Goal: Task Accomplishment & Management: Use online tool/utility

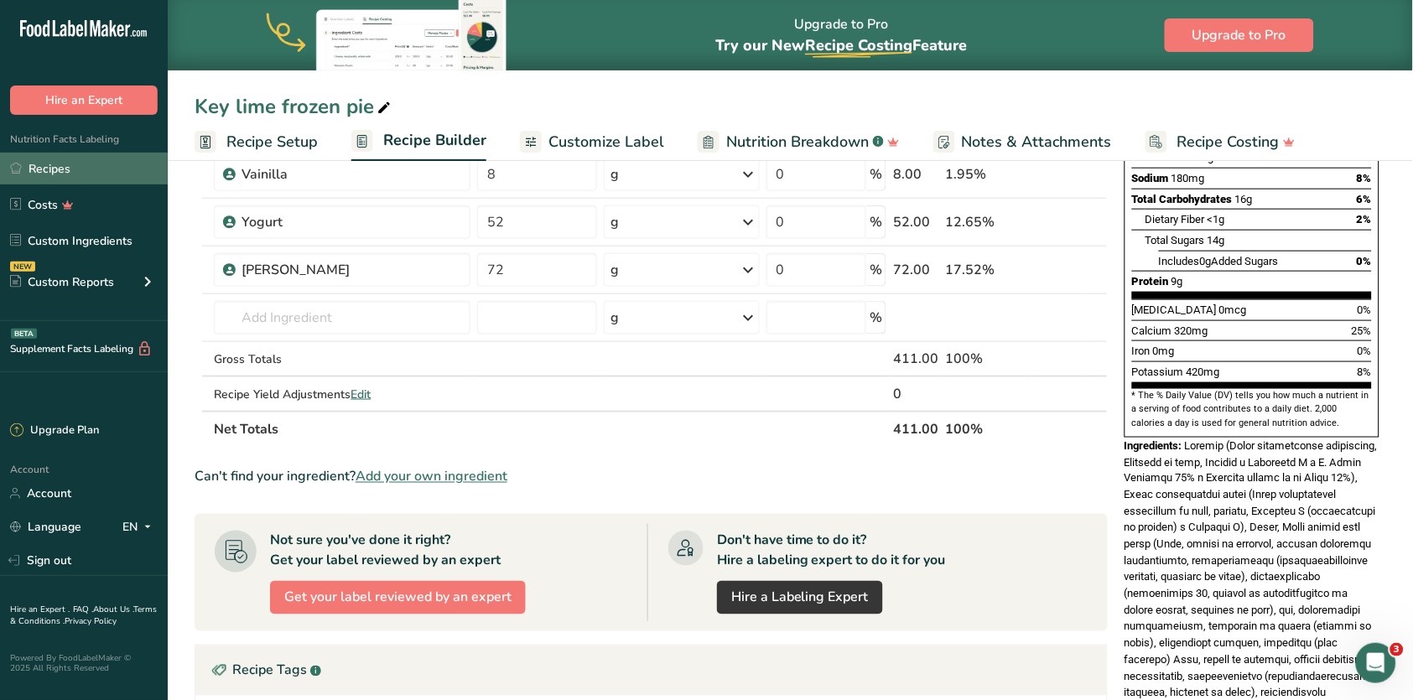
scroll to position [325, 0]
click at [75, 165] on link "Recipes" at bounding box center [84, 169] width 168 height 32
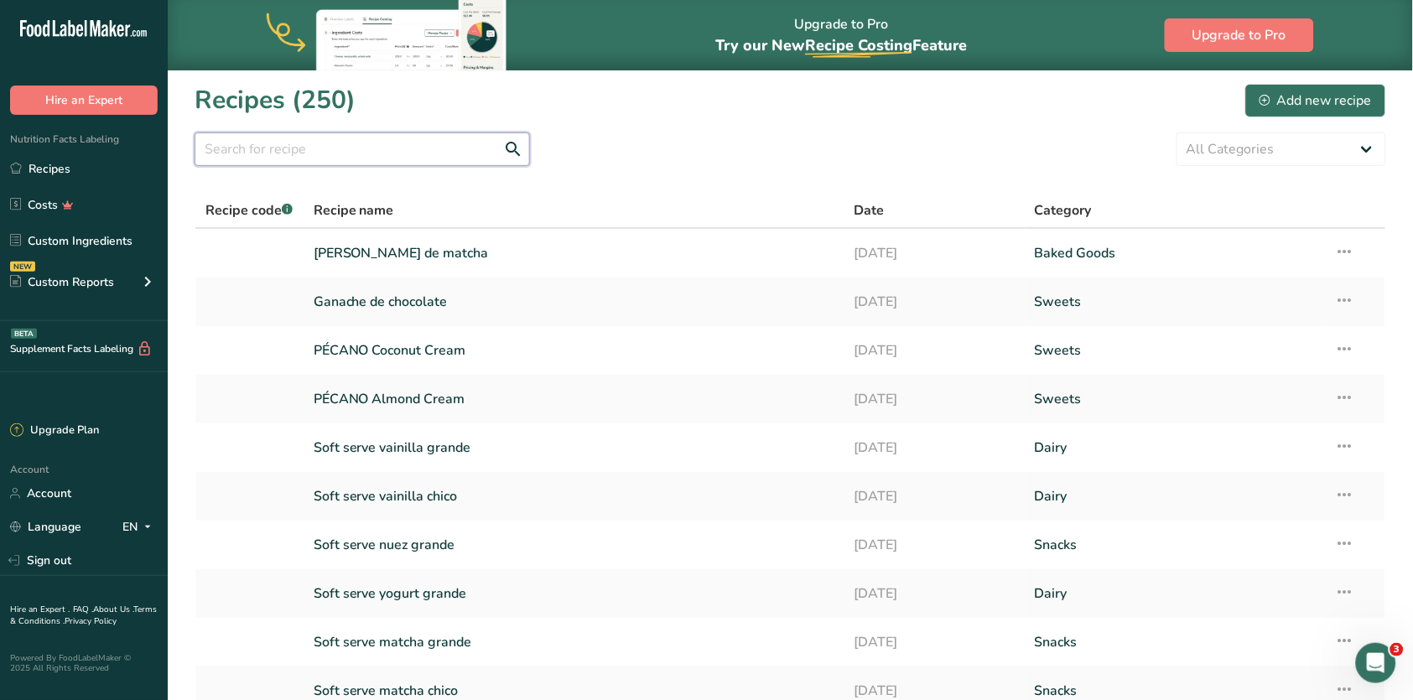
click at [402, 140] on input "text" at bounding box center [362, 150] width 335 height 34
type input "banana"
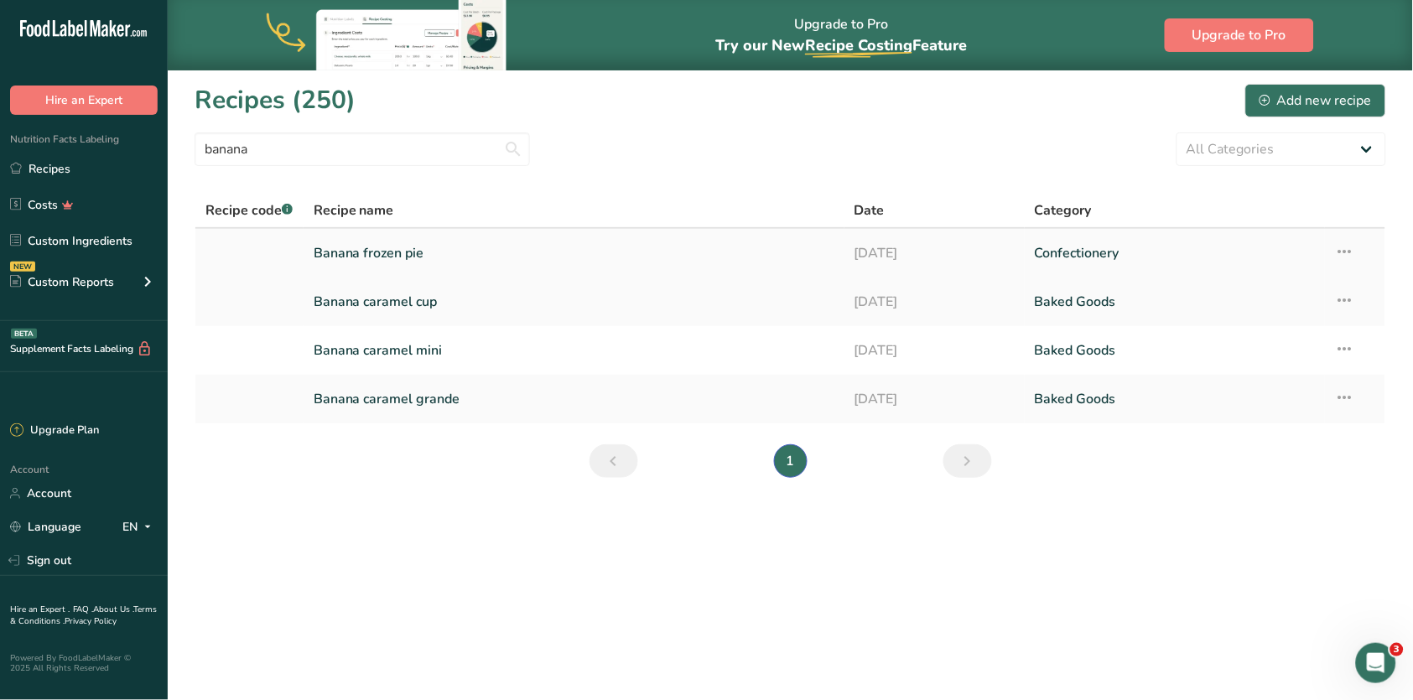
click at [388, 253] on link "Banana frozen pie" at bounding box center [574, 253] width 521 height 35
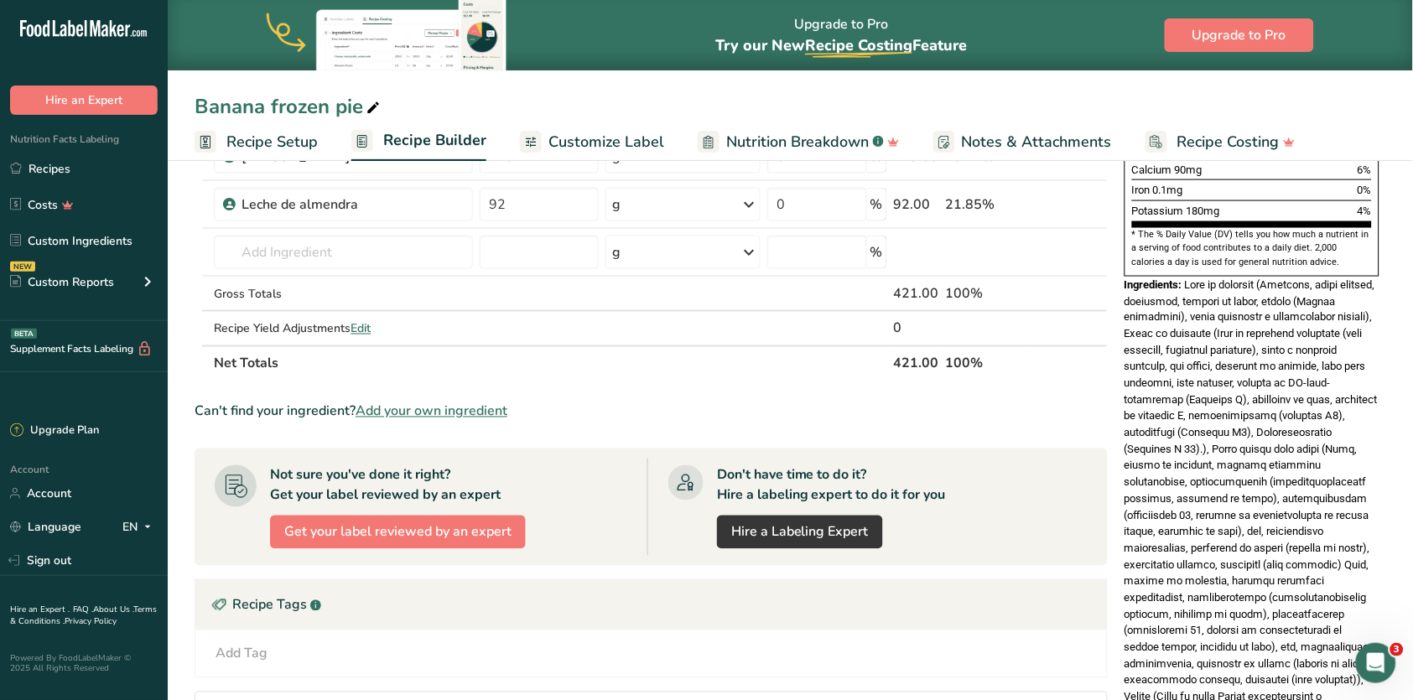
scroll to position [486, 0]
drag, startPoint x: 1189, startPoint y: 231, endPoint x: 1256, endPoint y: 580, distance: 355.3
click at [1256, 580] on span at bounding box center [1252, 573] width 254 height 590
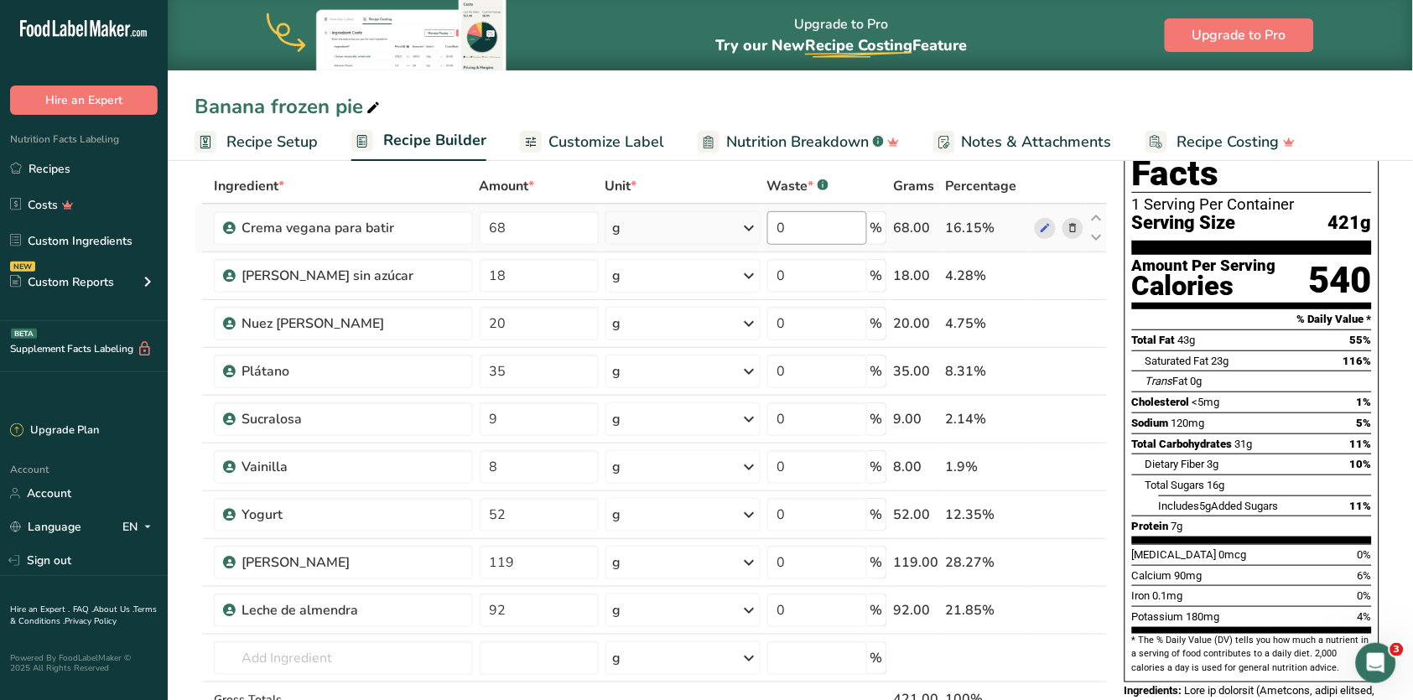
scroll to position [81, 0]
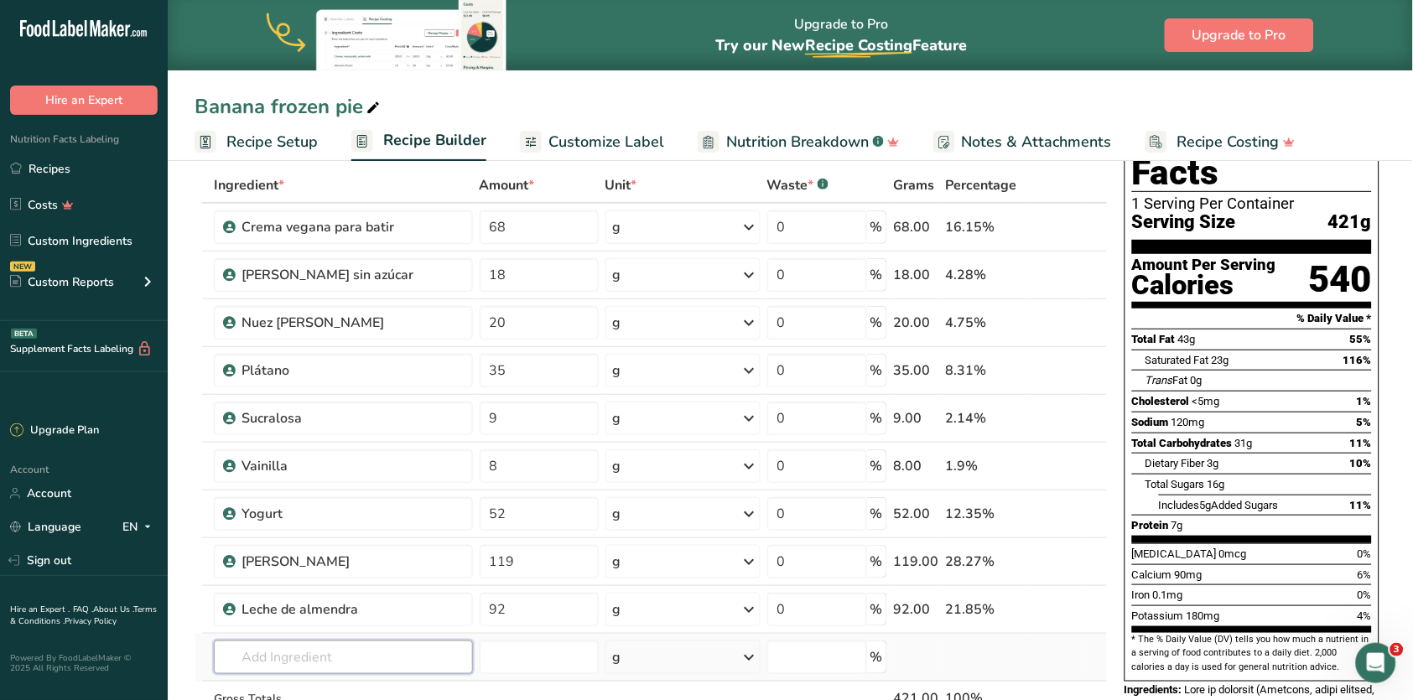
click at [344, 660] on input "text" at bounding box center [343, 658] width 258 height 34
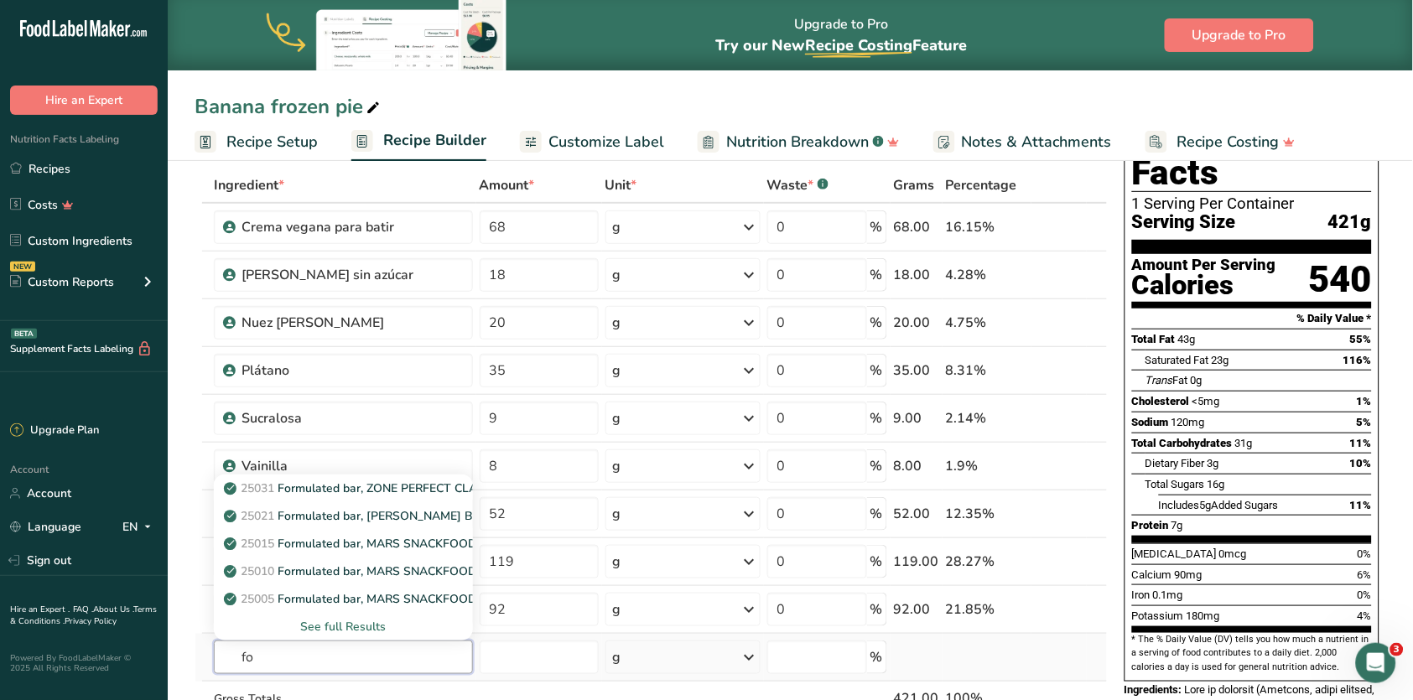
type input "f"
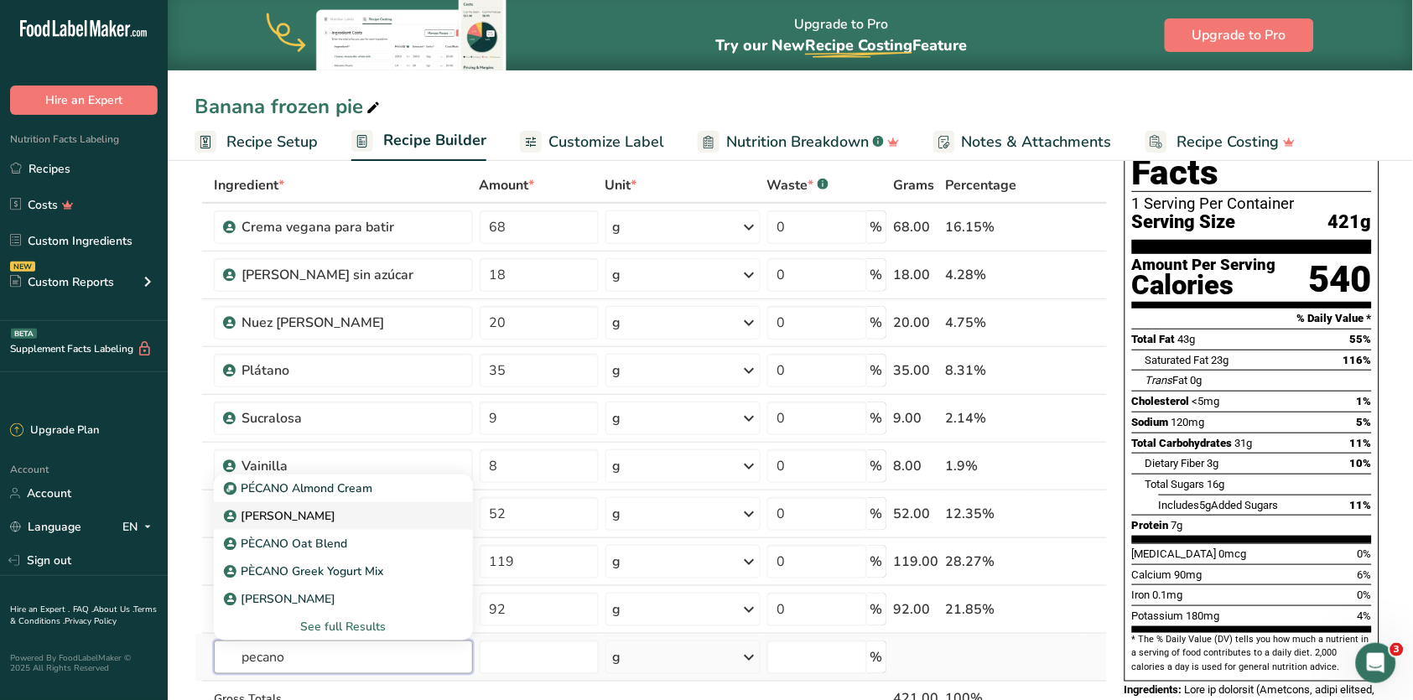
type input "pecano"
click at [372, 516] on div "[PERSON_NAME]" at bounding box center [329, 516] width 205 height 18
type input "[PERSON_NAME]"
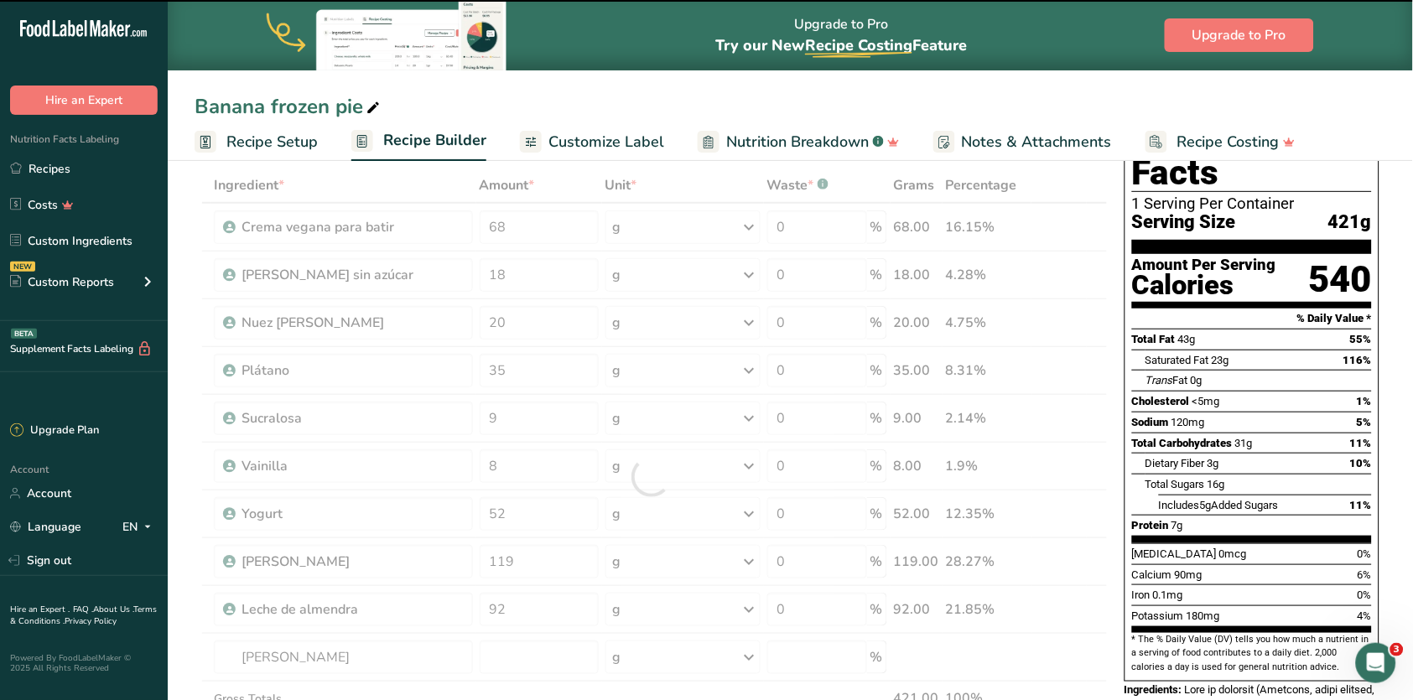
type input "0"
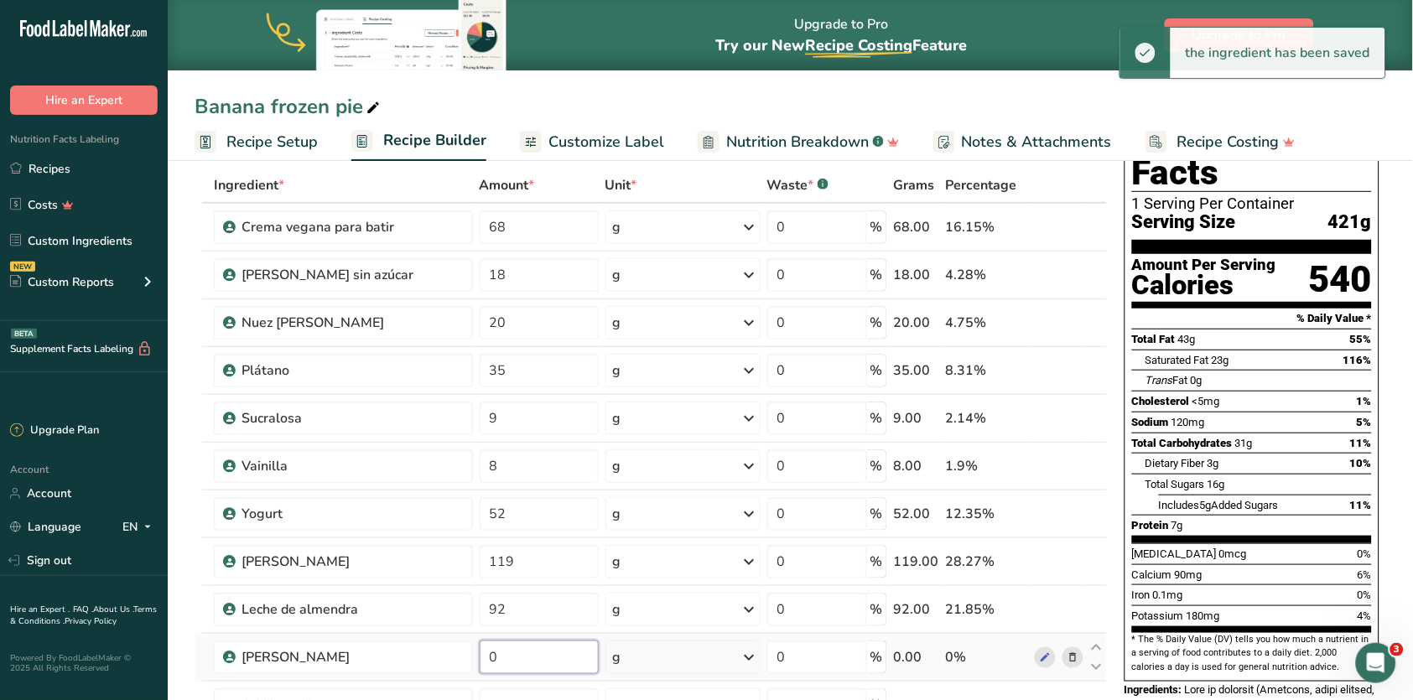
click at [543, 652] on input "0" at bounding box center [539, 658] width 119 height 34
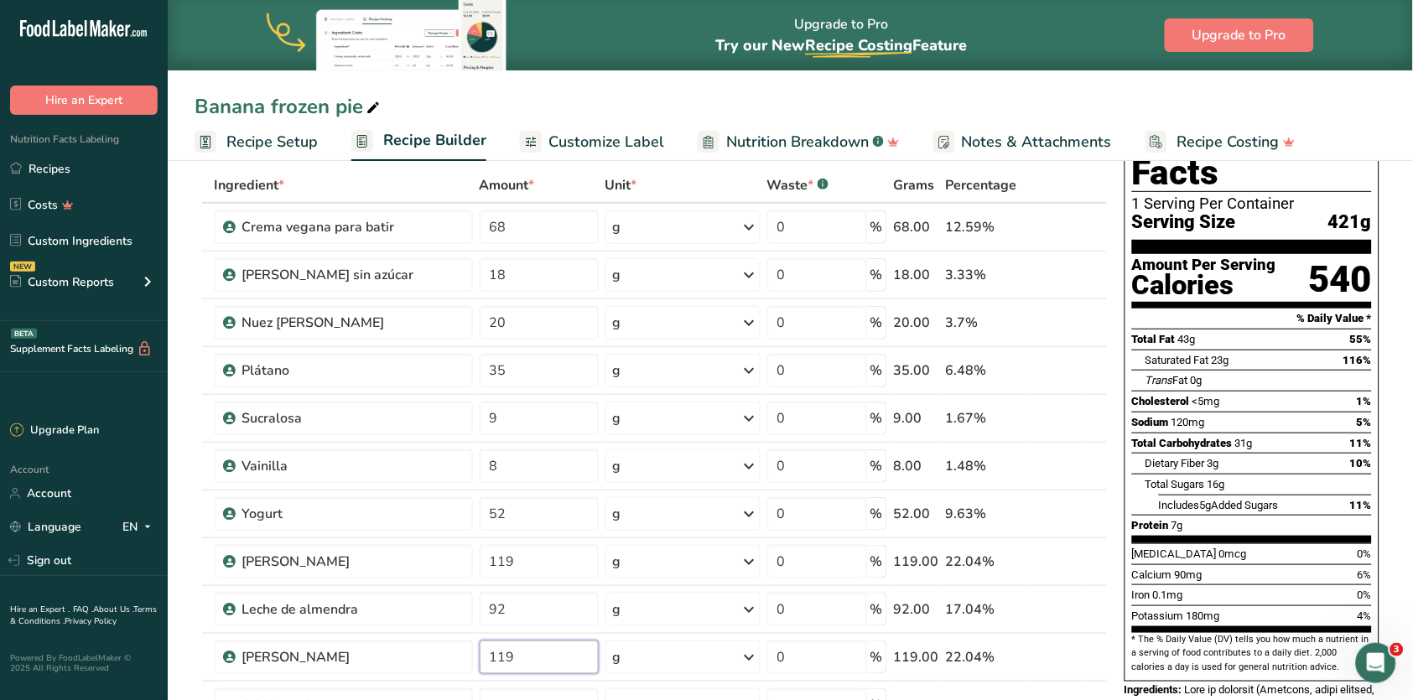
type input "119"
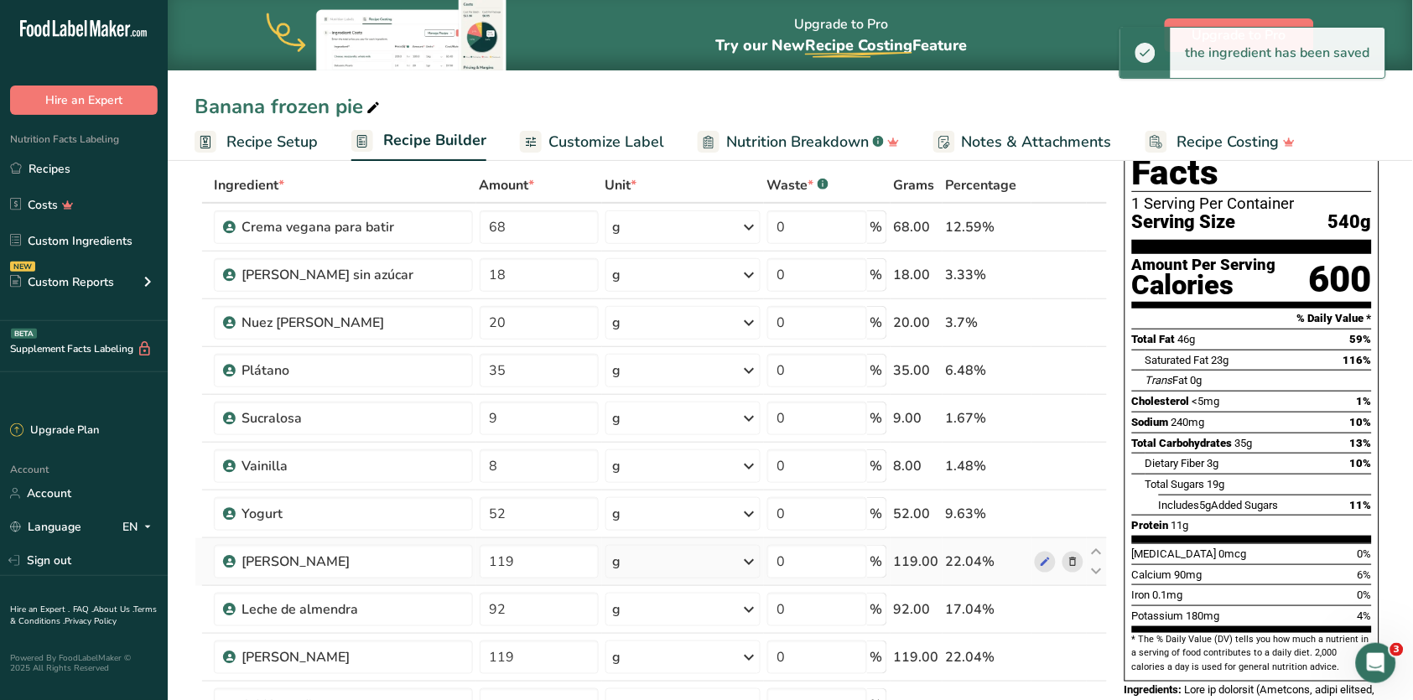
click at [1076, 561] on icon at bounding box center [1073, 563] width 12 height 18
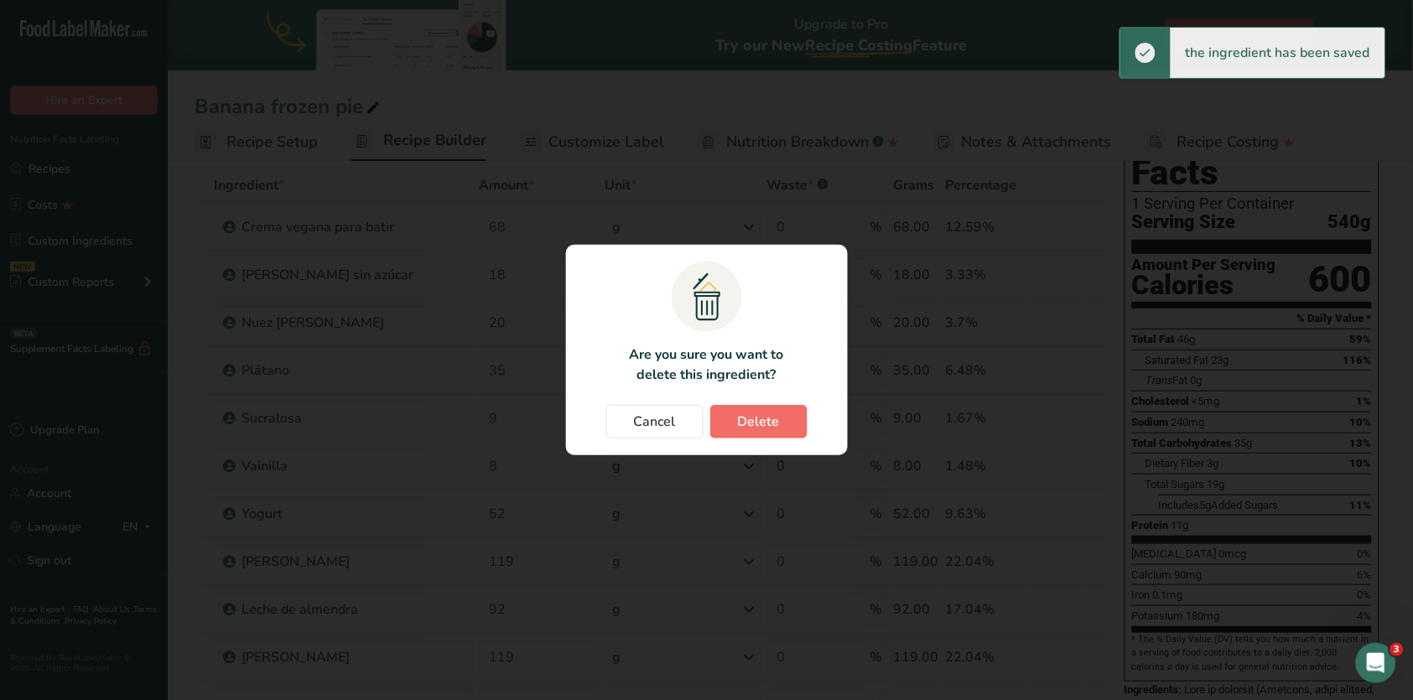
click at [778, 426] on span "Delete" at bounding box center [759, 422] width 42 height 20
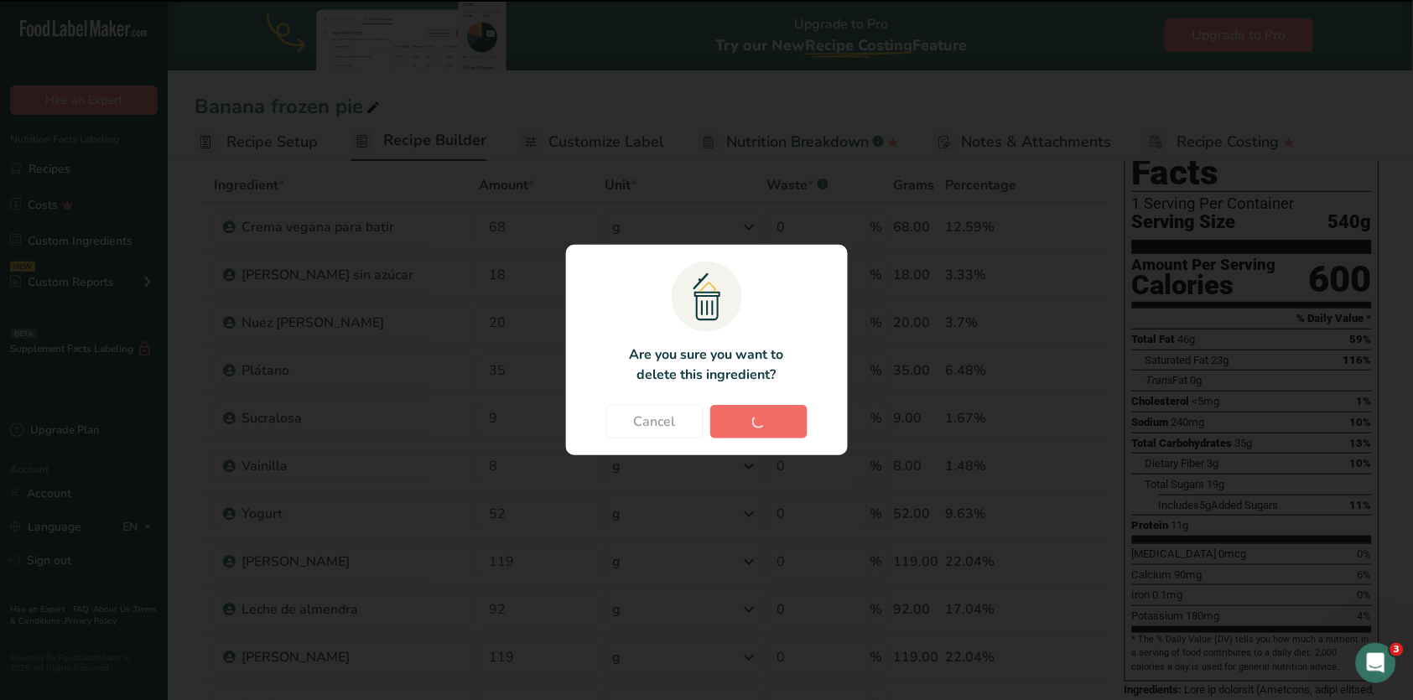
type input "92"
type input "119"
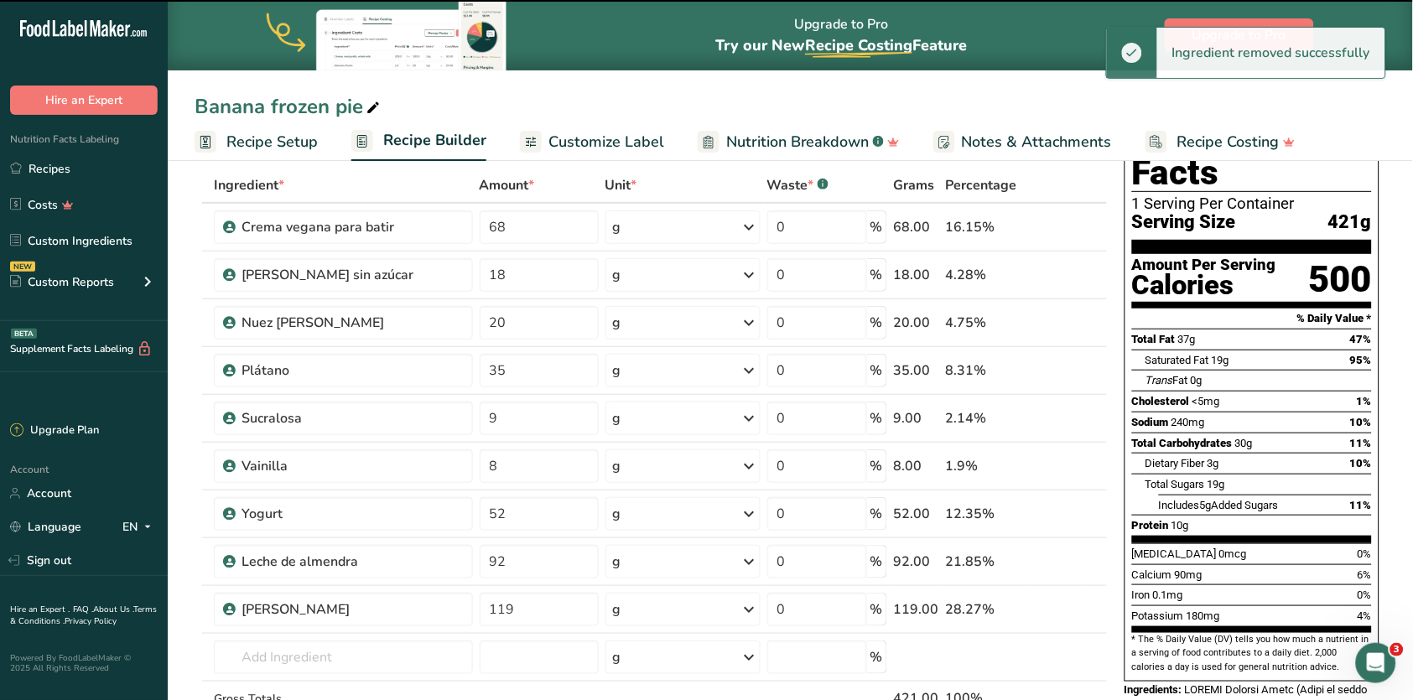
scroll to position [81, 0]
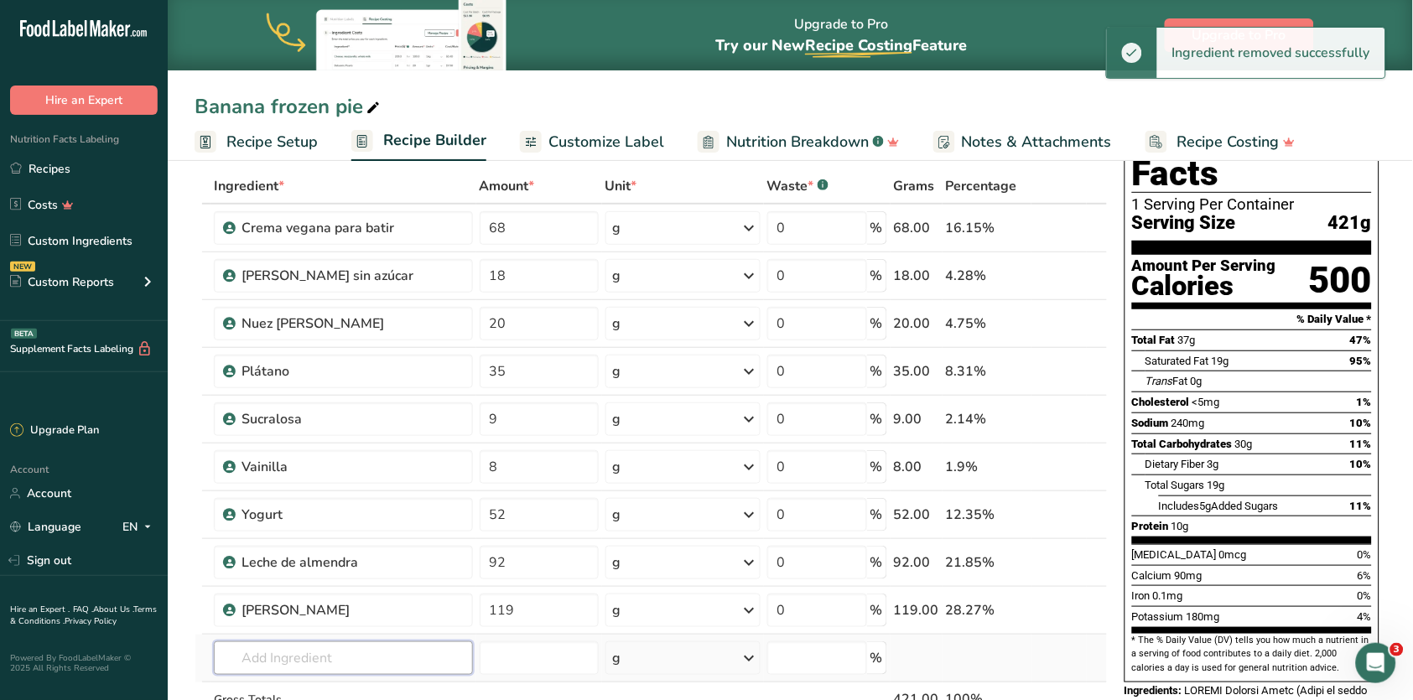
click at [420, 653] on input "text" at bounding box center [343, 659] width 258 height 34
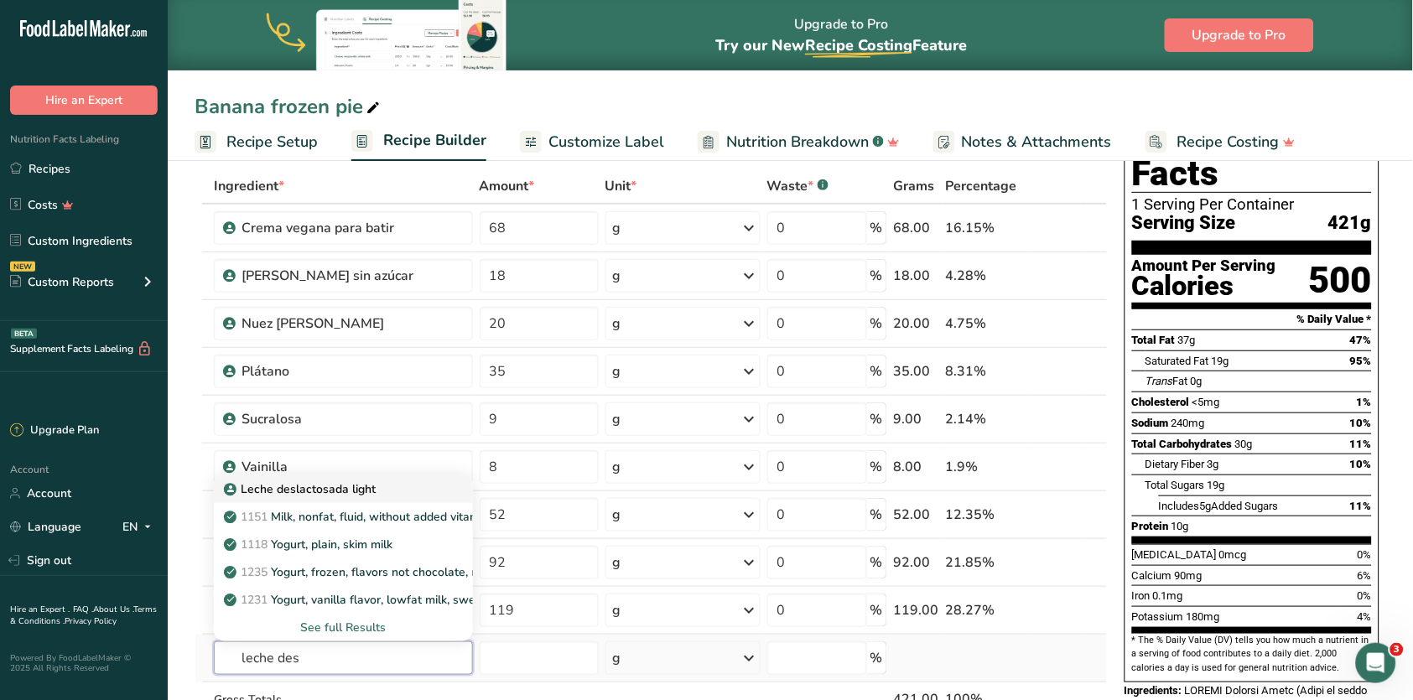
type input "leche des"
click at [390, 492] on div "Leche deslactosada light" at bounding box center [329, 490] width 205 height 18
type input "Leche deslactosada light"
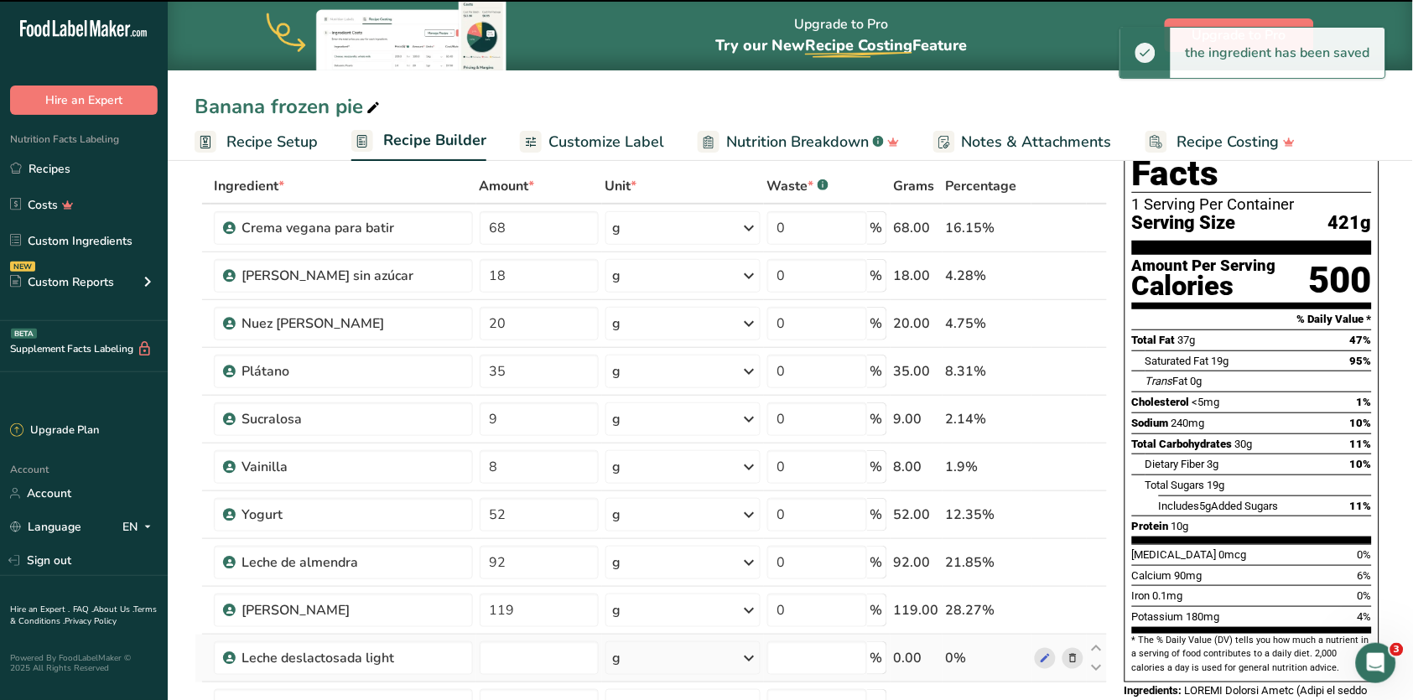
type input "0"
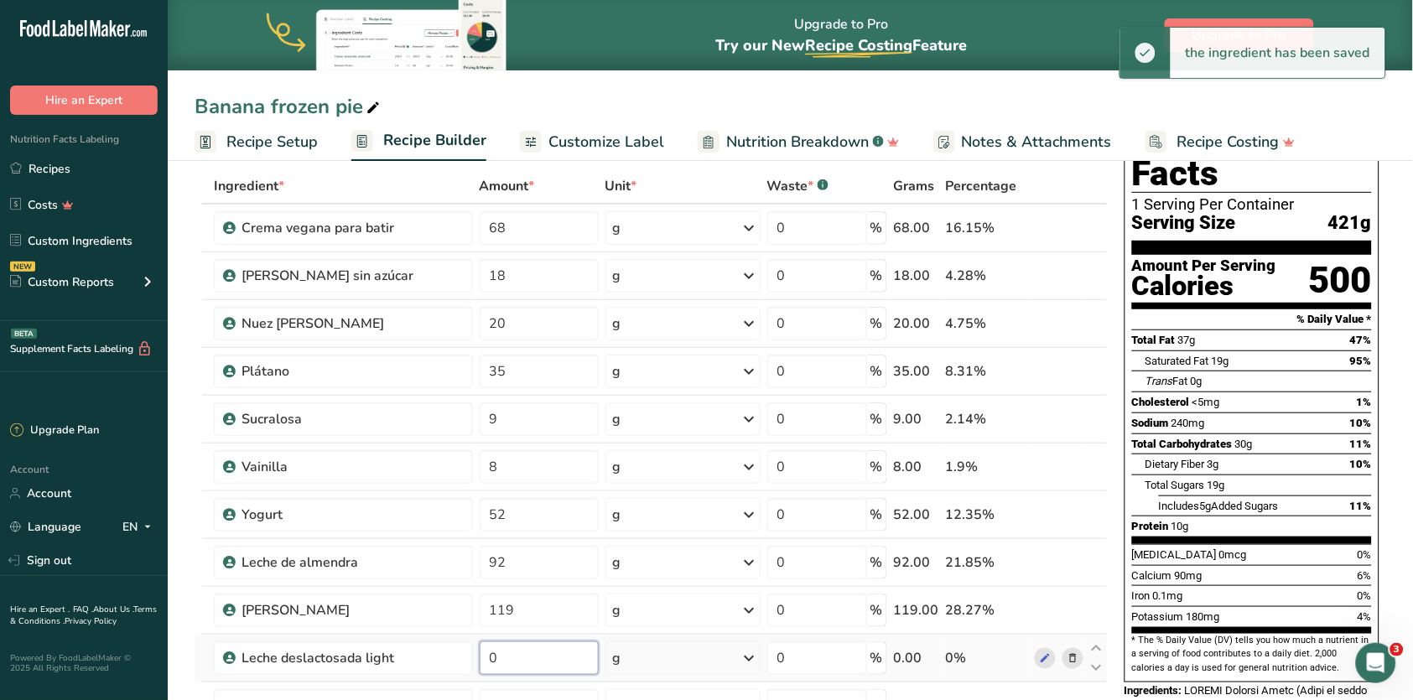
click at [553, 663] on input "0" at bounding box center [539, 659] width 119 height 34
type input "92"
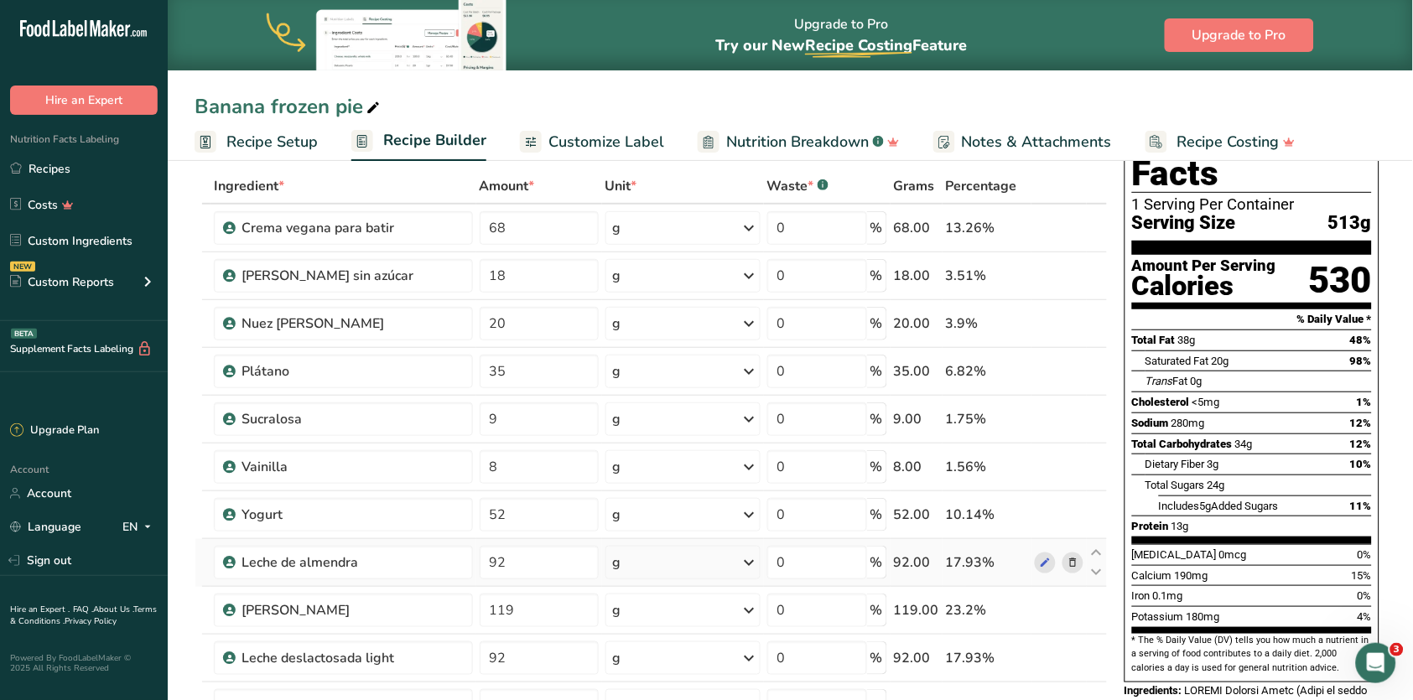
click at [1077, 558] on icon at bounding box center [1073, 563] width 12 height 18
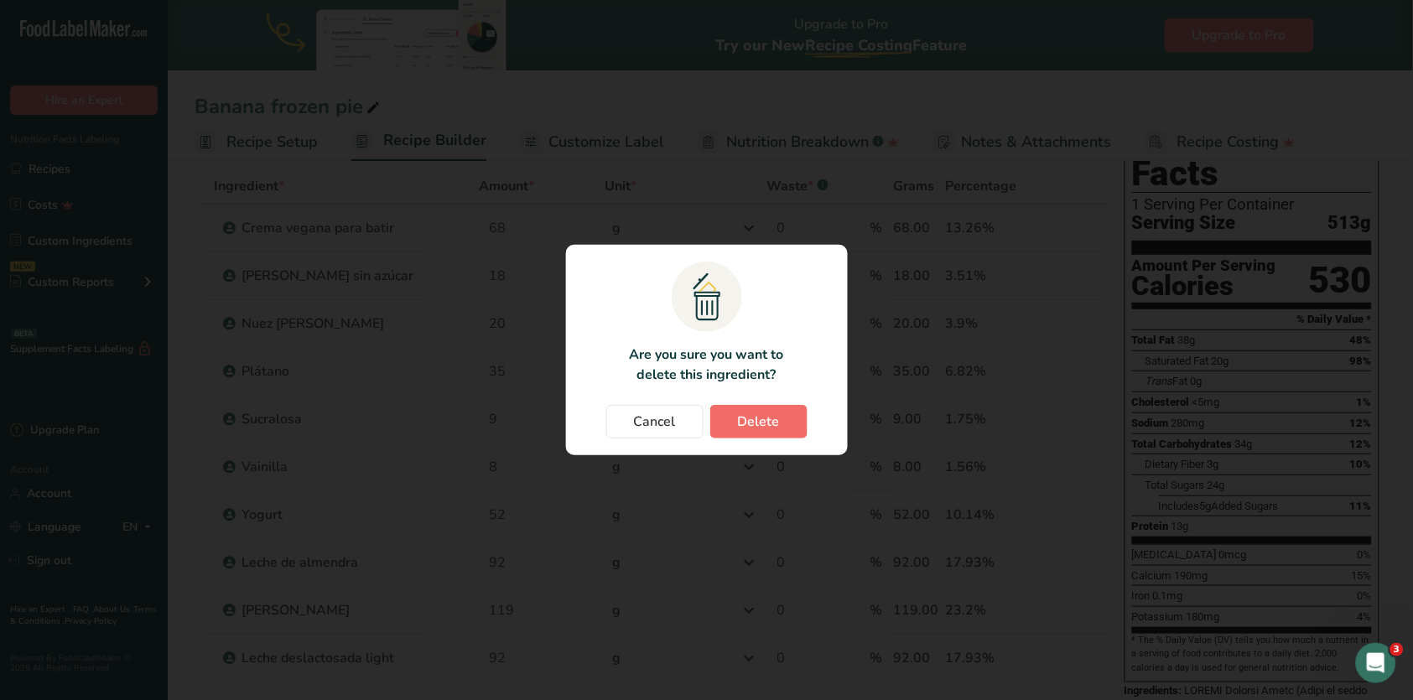
click at [761, 437] on button "Delete" at bounding box center [758, 422] width 97 height 34
type input "119"
type input "92"
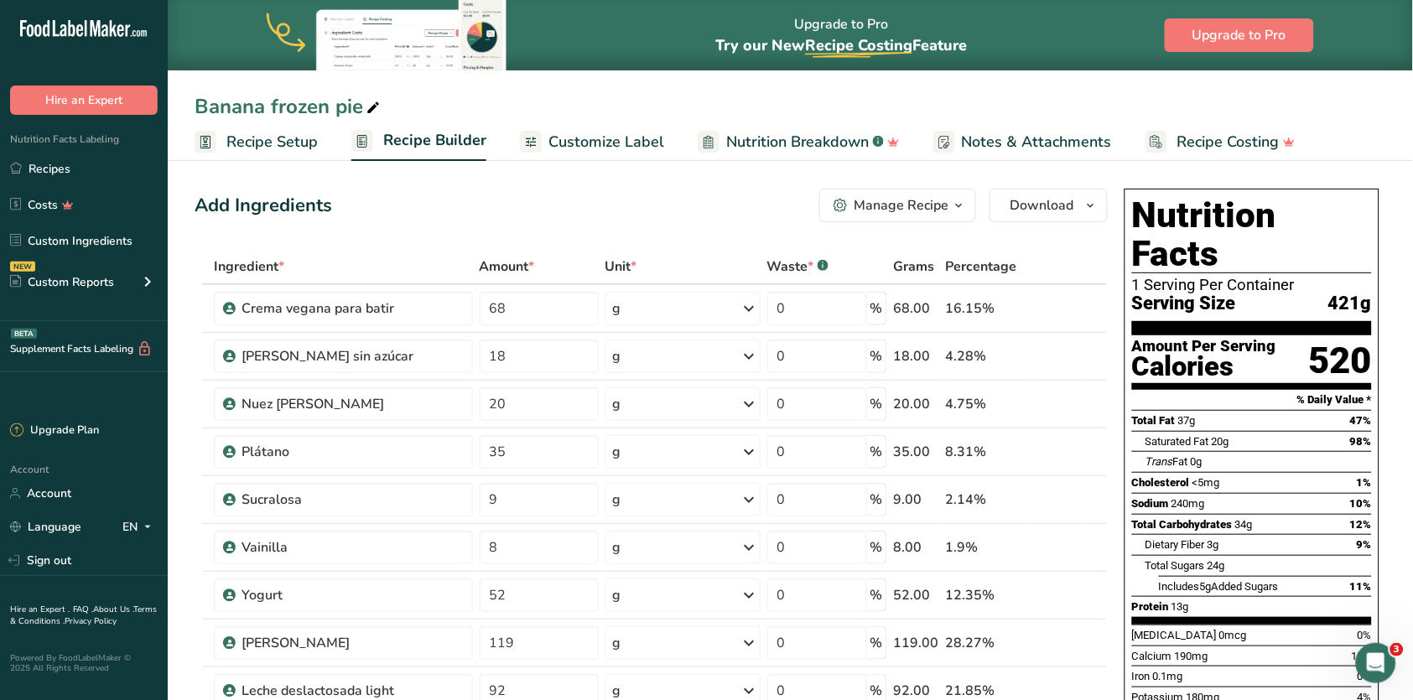
scroll to position [0, 0]
click at [83, 175] on link "Recipes" at bounding box center [84, 169] width 168 height 32
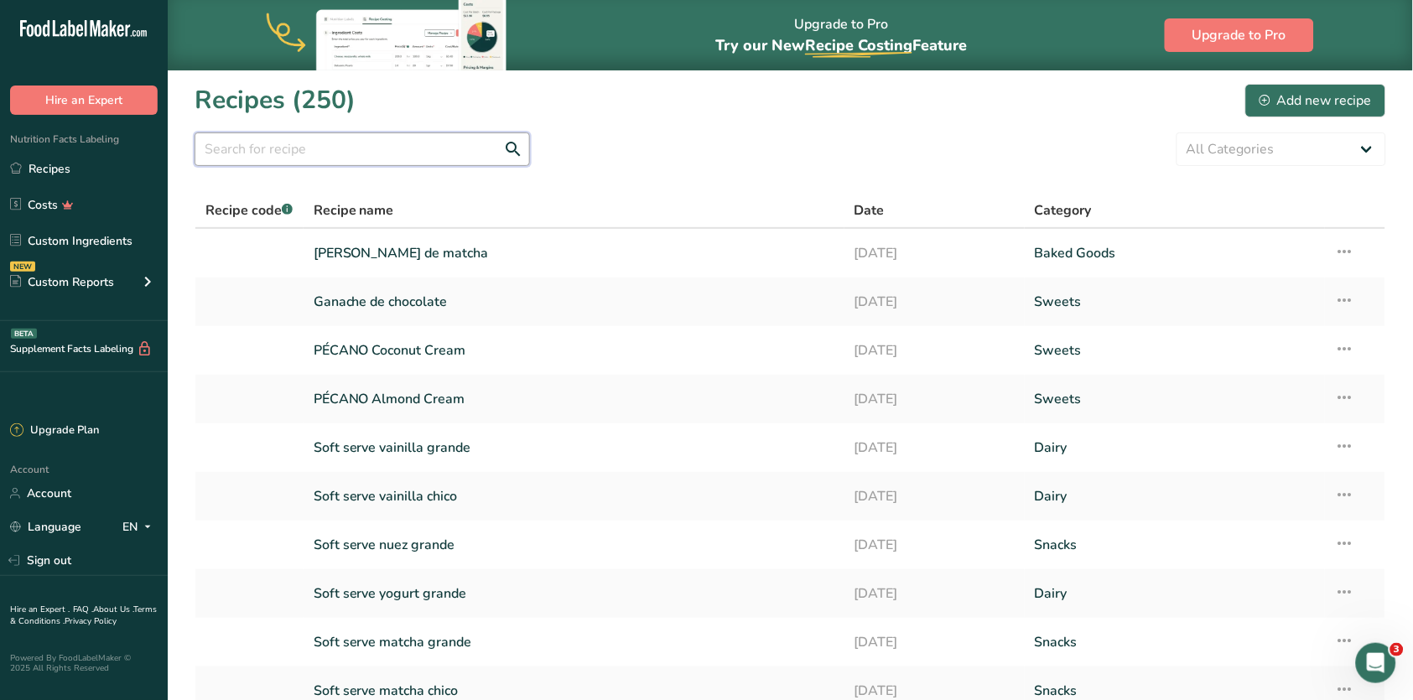
click at [343, 150] on input "text" at bounding box center [362, 150] width 335 height 34
type input "key lime"
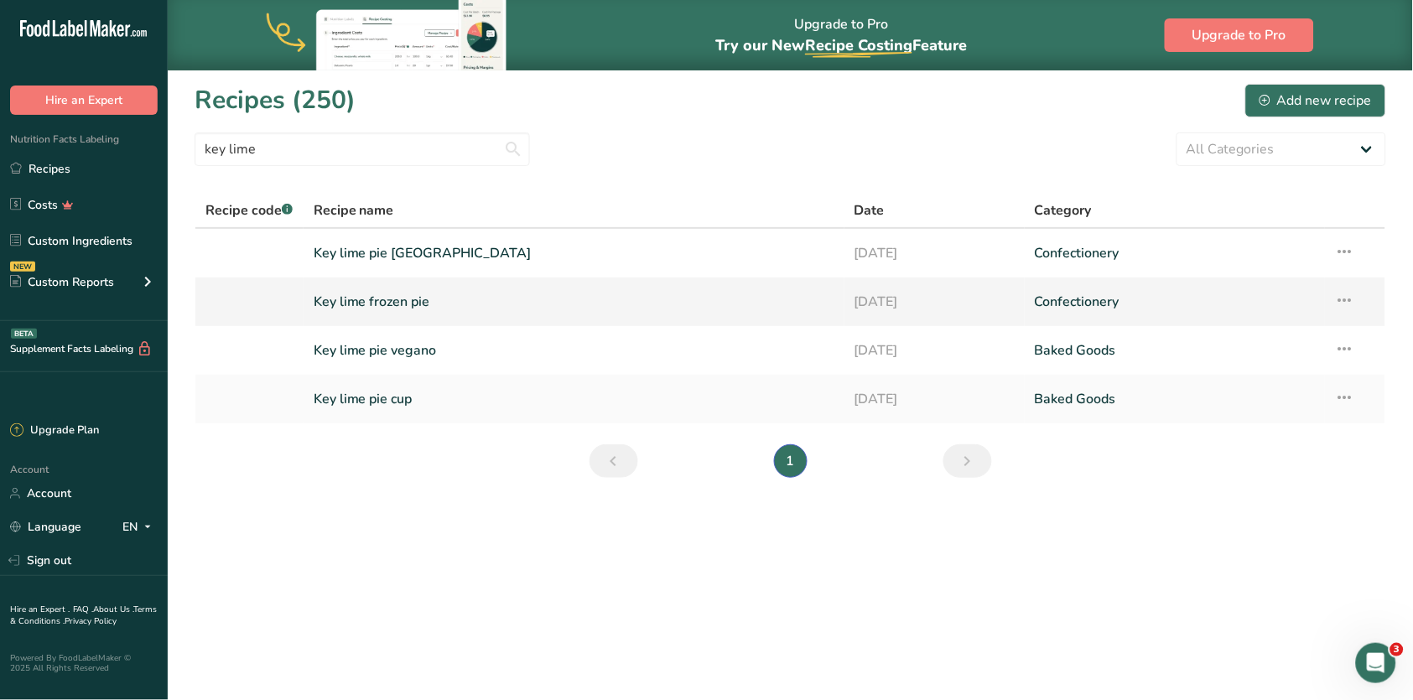
click at [361, 304] on link "Key lime frozen pie" at bounding box center [574, 301] width 521 height 35
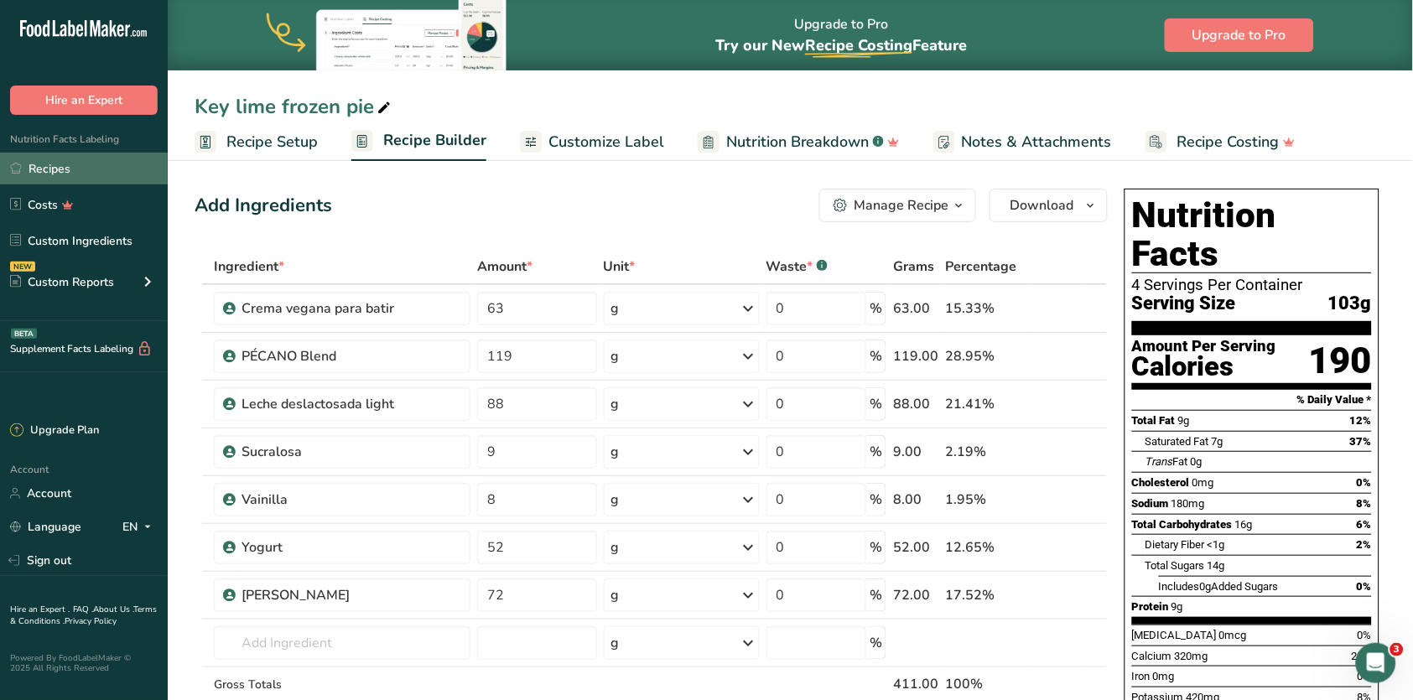
click at [120, 171] on link "Recipes" at bounding box center [84, 169] width 168 height 32
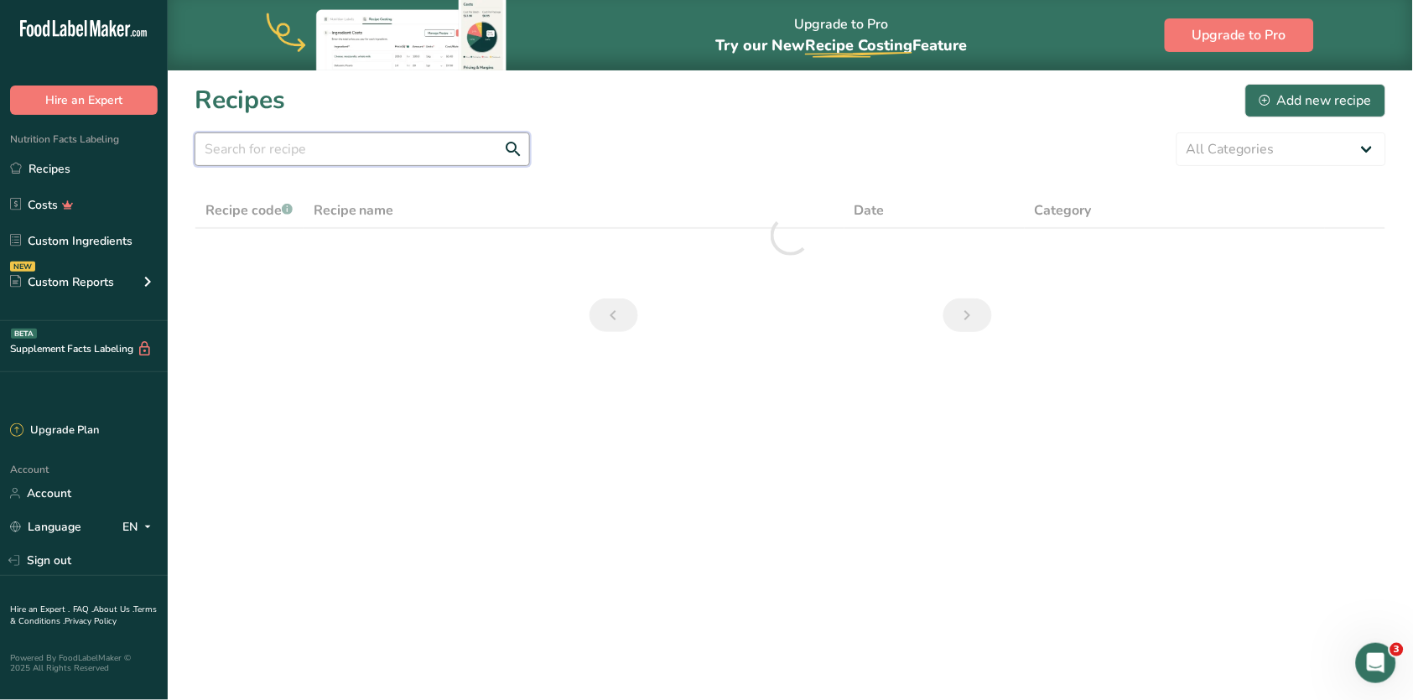
click at [350, 148] on input "text" at bounding box center [362, 150] width 335 height 34
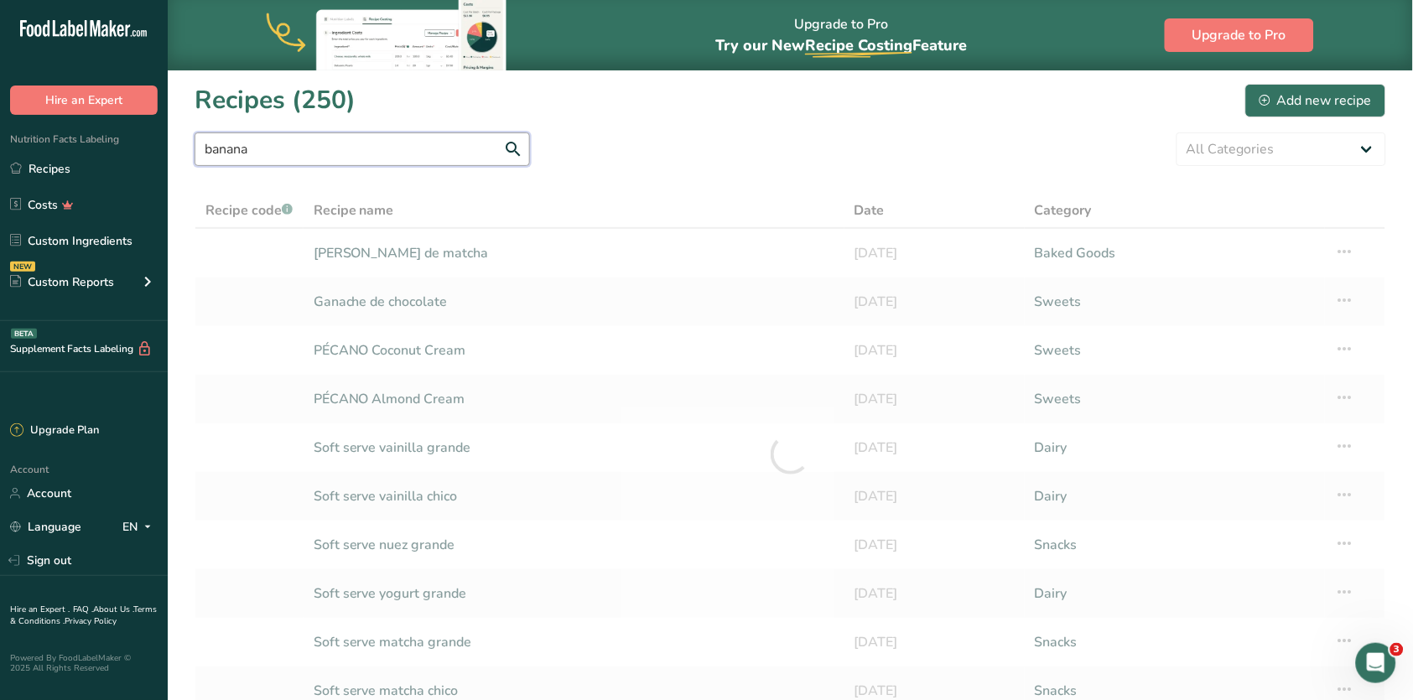
type input "banana"
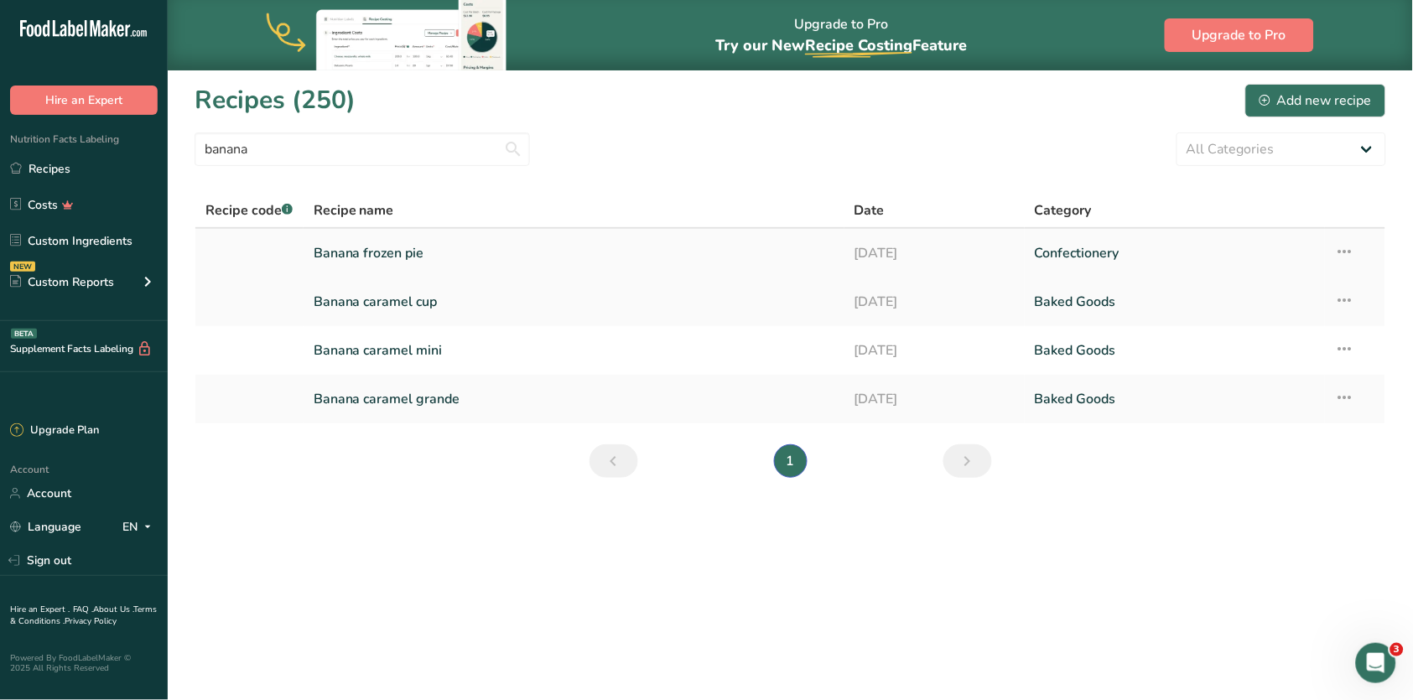
click at [398, 247] on link "Banana frozen pie" at bounding box center [574, 253] width 521 height 35
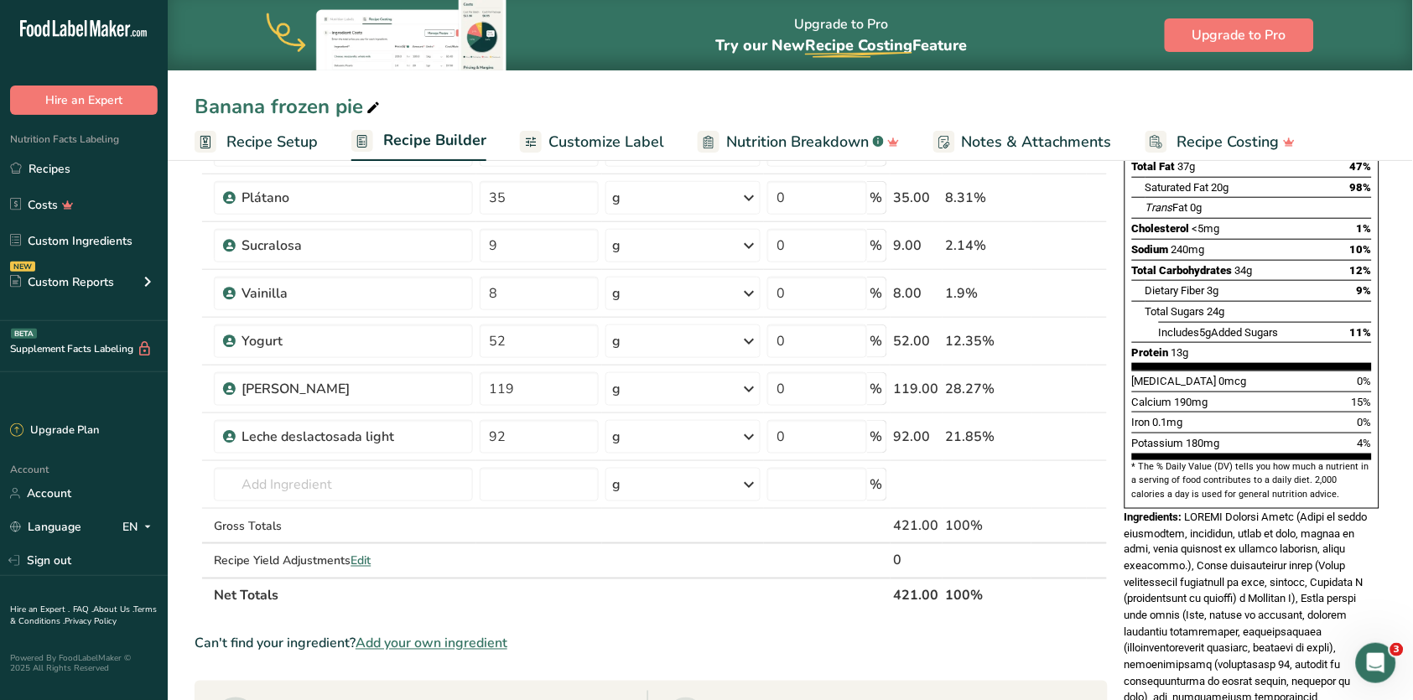
scroll to position [272, 0]
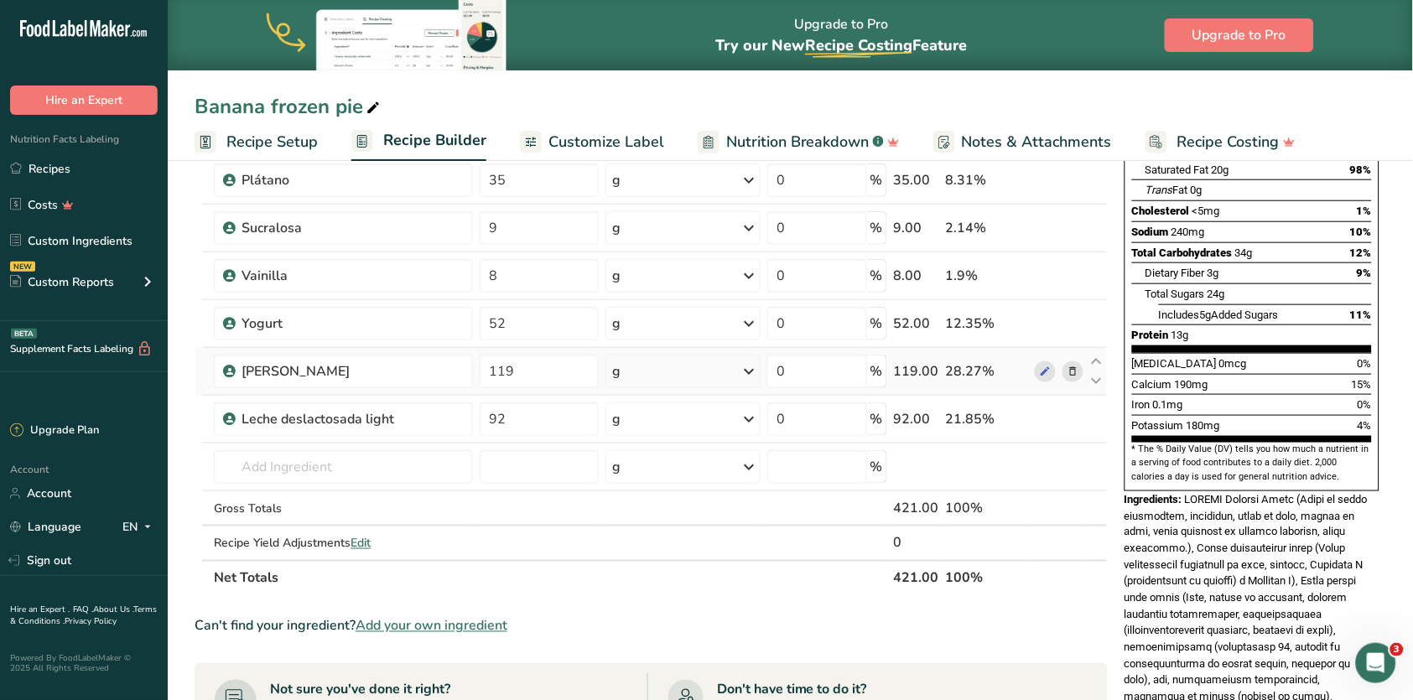
click at [1080, 370] on span at bounding box center [1073, 372] width 20 height 20
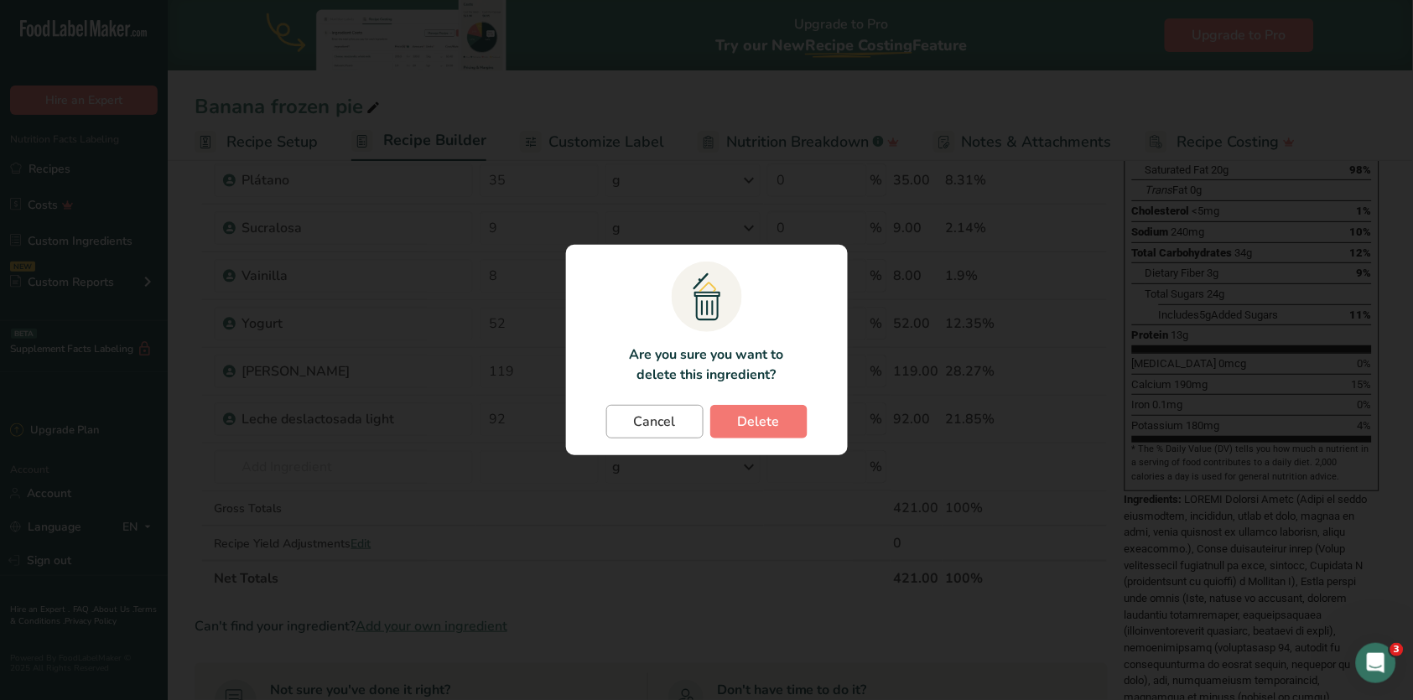
click at [678, 431] on button "Cancel" at bounding box center [654, 422] width 97 height 34
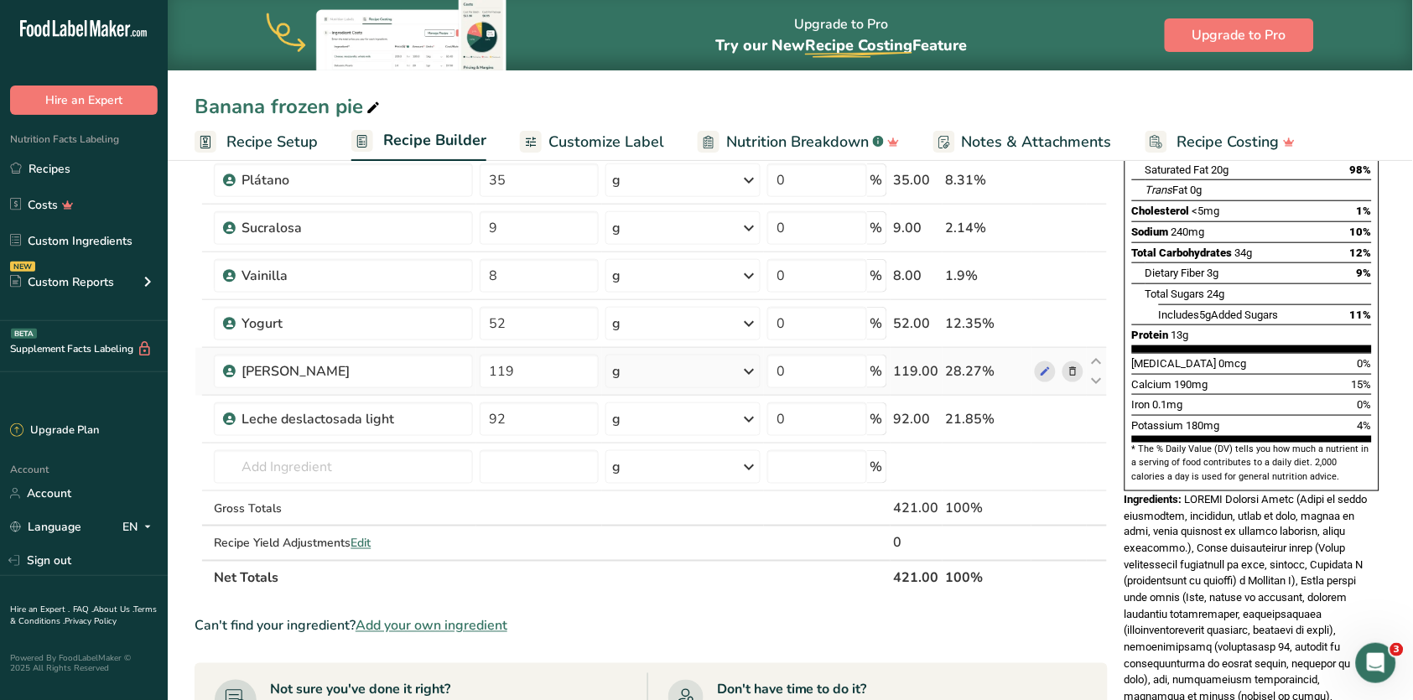
click at [1074, 368] on icon at bounding box center [1073, 372] width 12 height 18
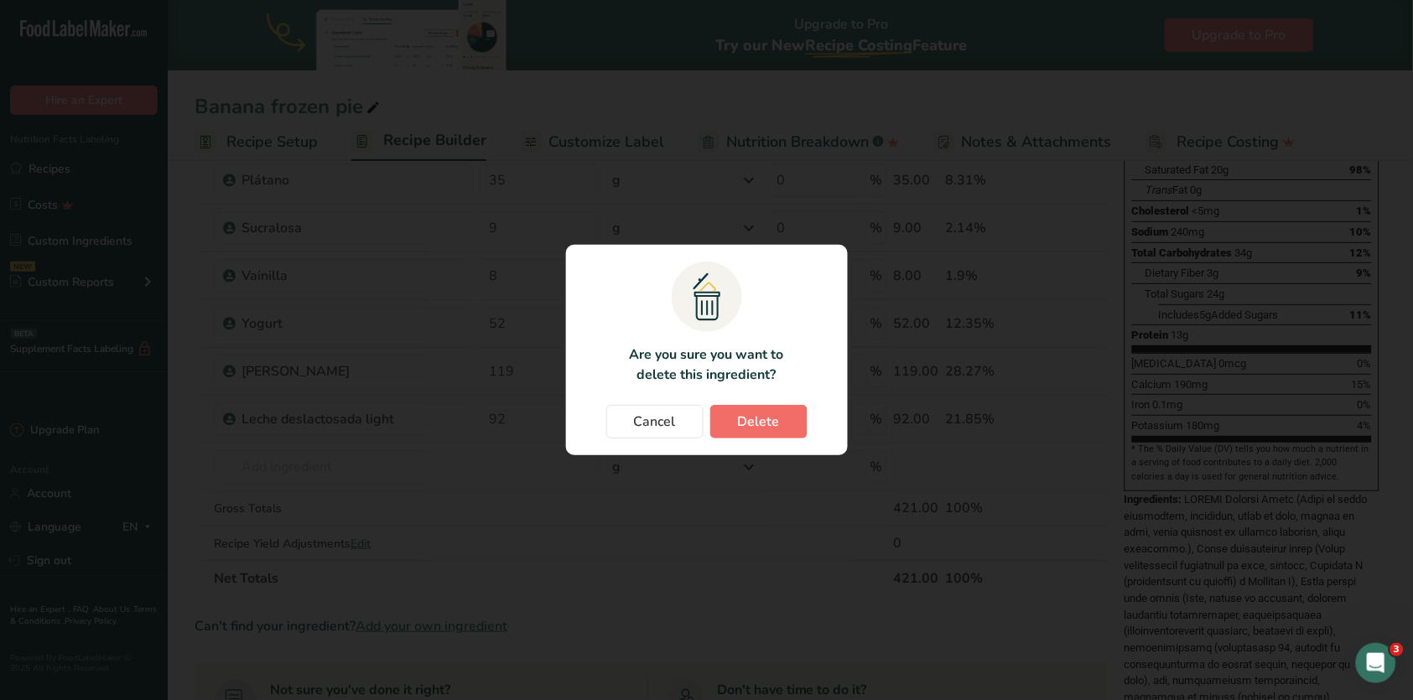
click at [758, 426] on span "Delete" at bounding box center [759, 422] width 42 height 20
type input "92"
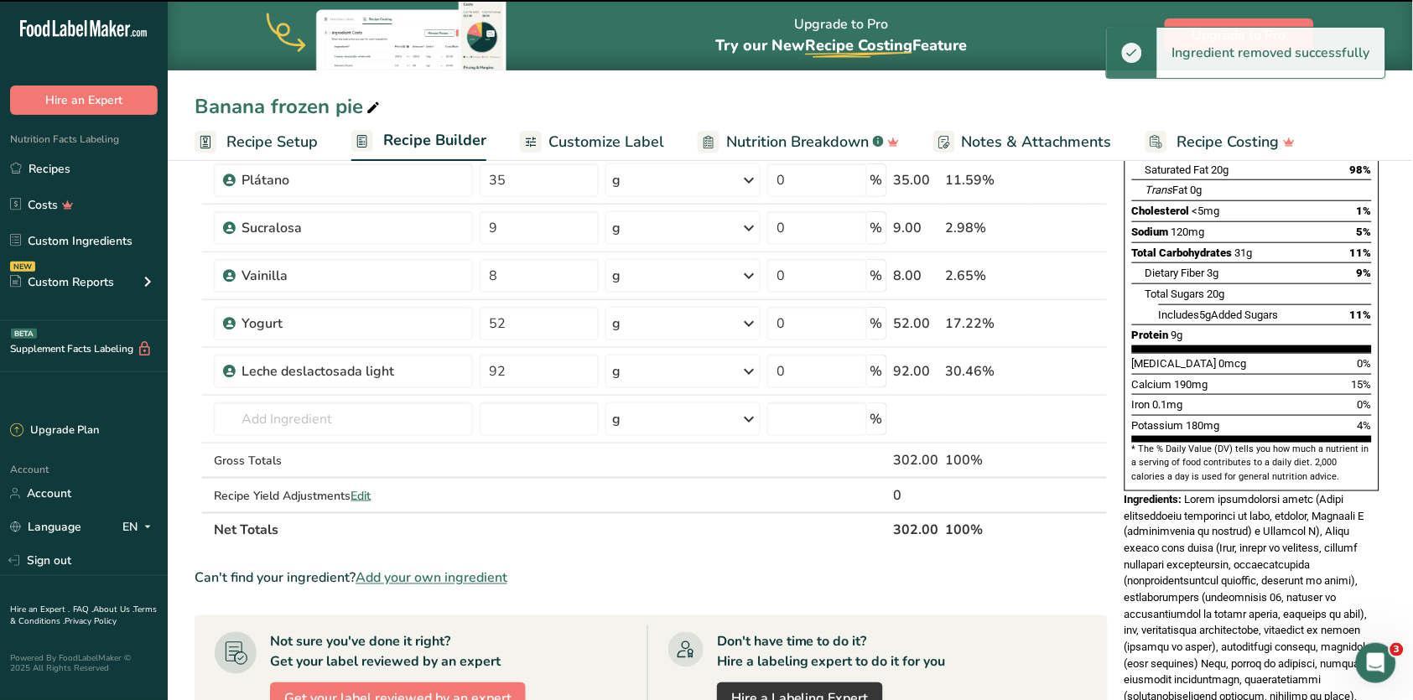
scroll to position [271, 0]
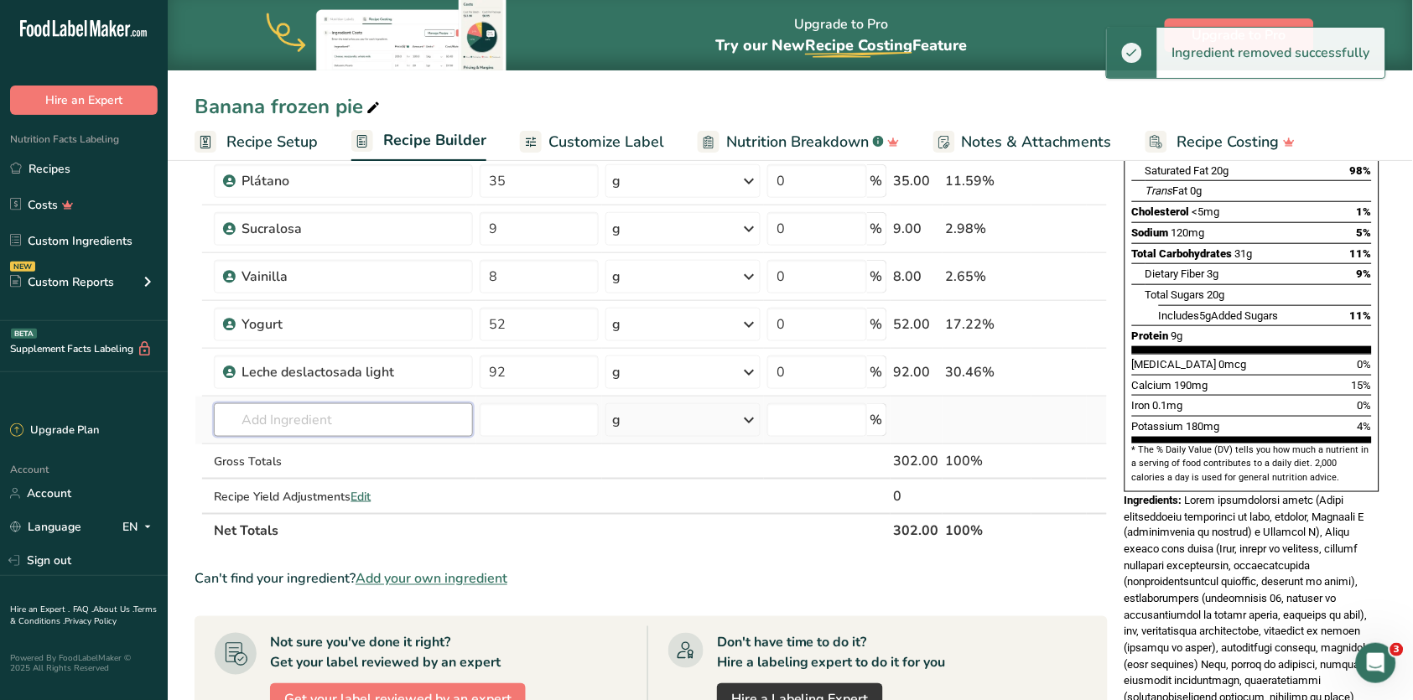
click at [350, 413] on input "text" at bounding box center [343, 420] width 258 height 34
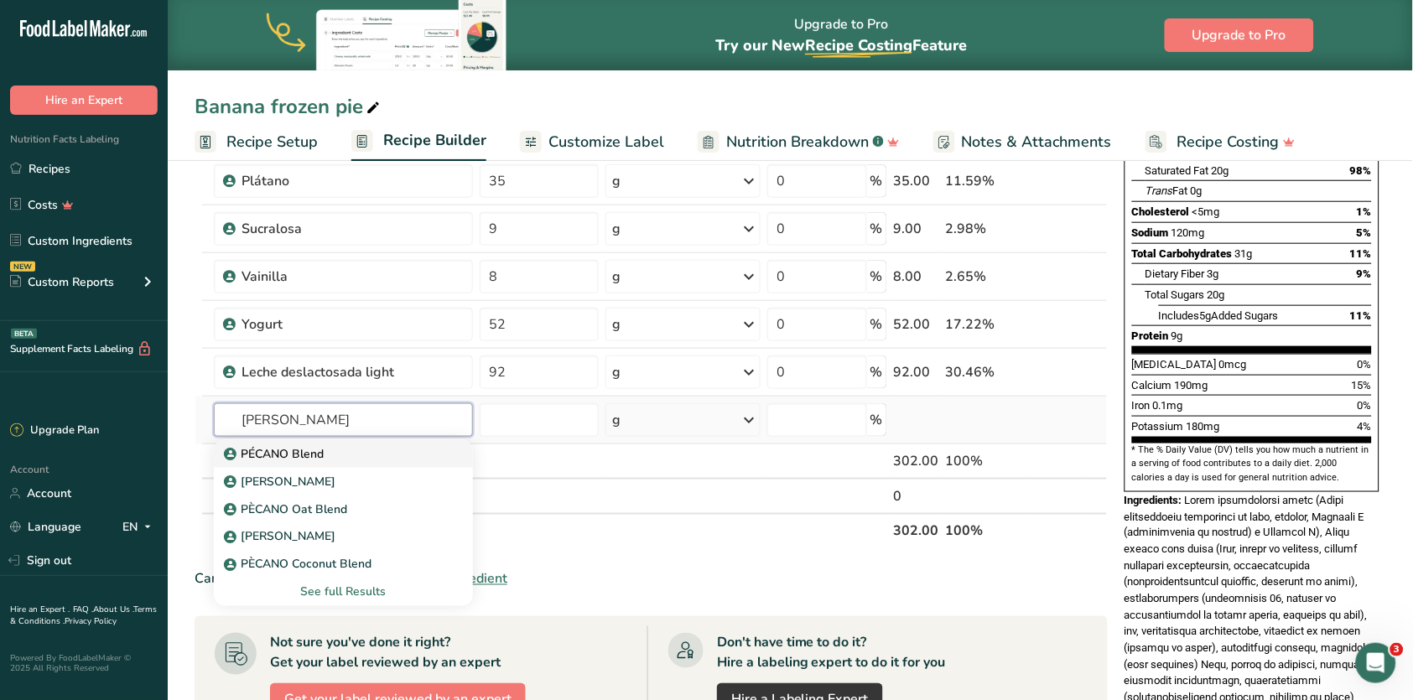
type input "[PERSON_NAME]"
click at [343, 451] on div "PÉCANO Blend" at bounding box center [329, 454] width 205 height 18
type input "PÉCANO Blend"
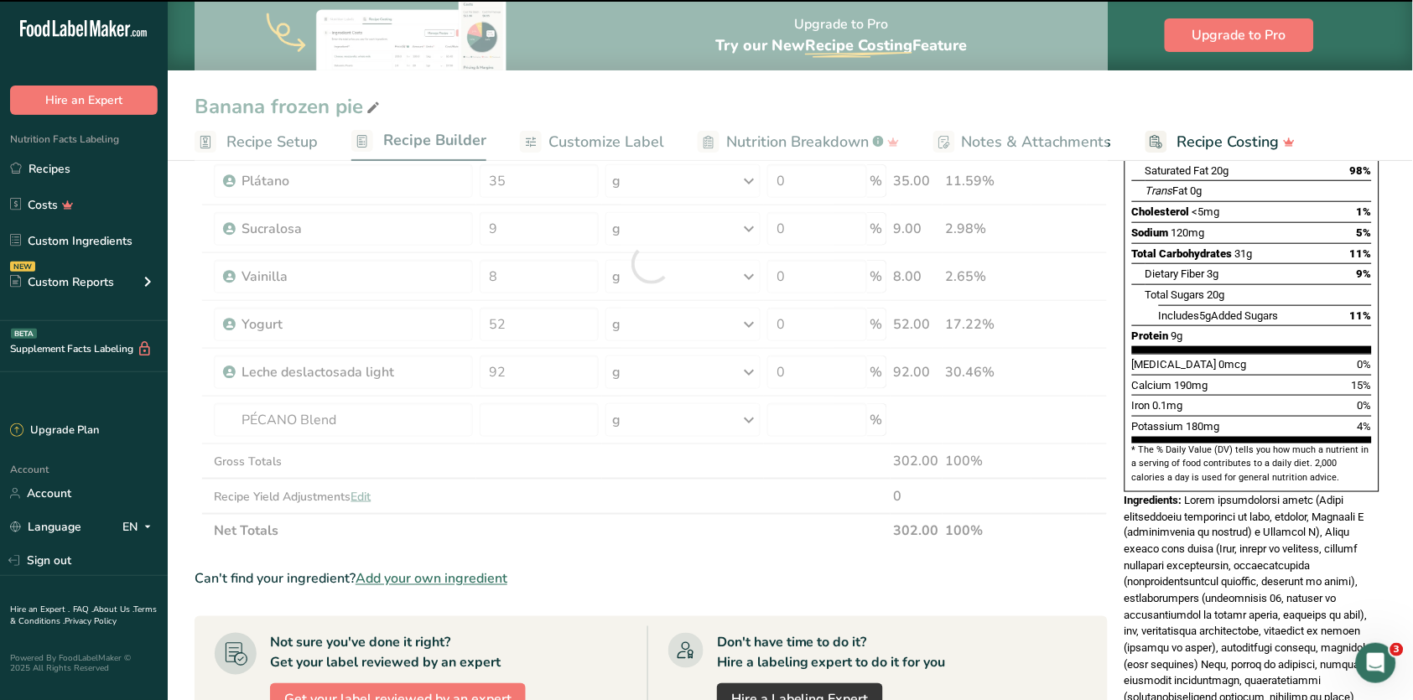
type input "0"
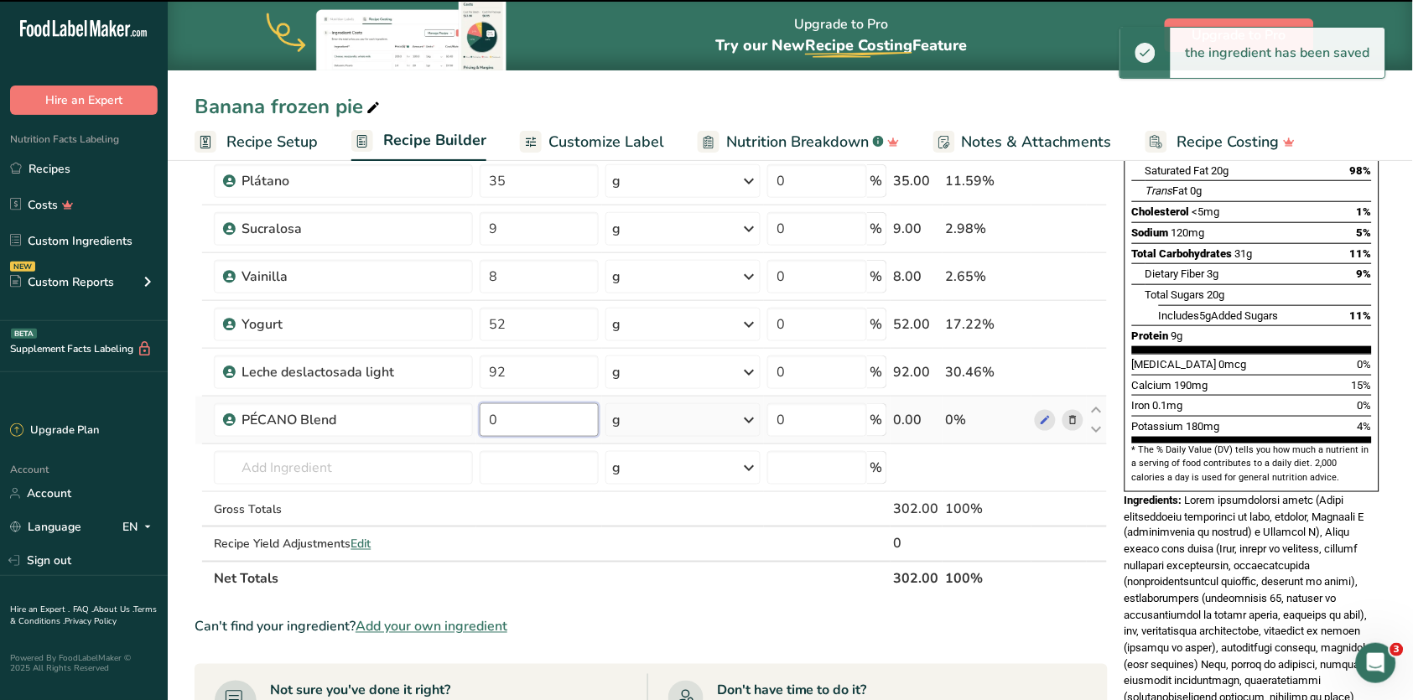
click at [534, 422] on input "0" at bounding box center [539, 420] width 119 height 34
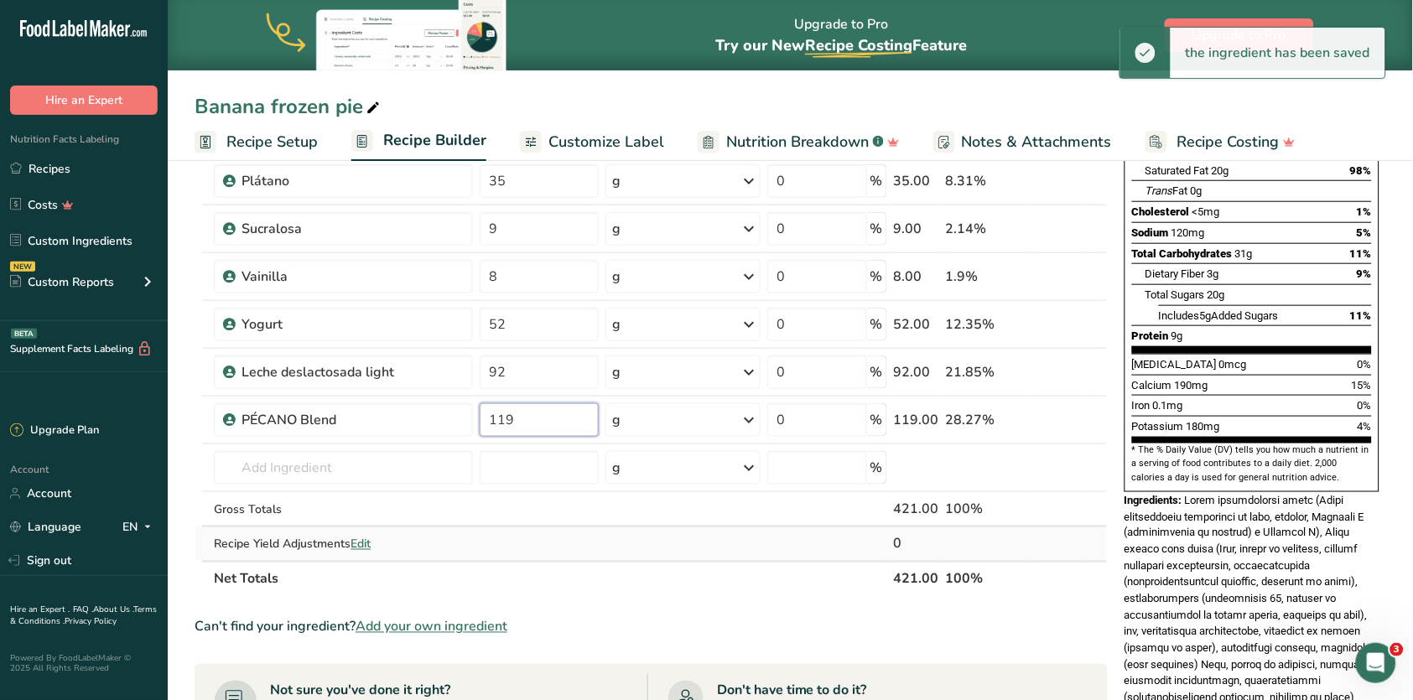
type input "119"
click at [1104, 532] on div "Ingredient * Amount * Unit * Waste * .a-a{fill:#347362;}.b-a{fill:#fff;} Grams …" at bounding box center [651, 287] width 913 height 619
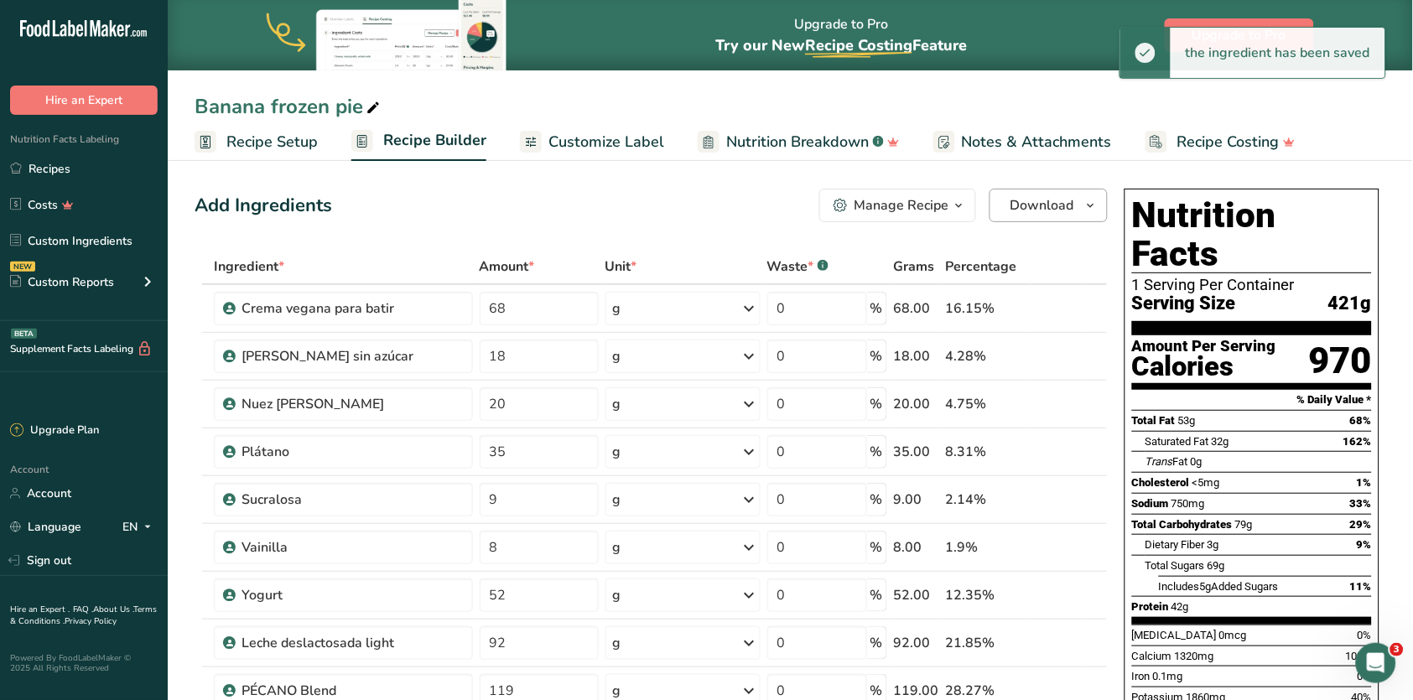
scroll to position [0, 0]
click at [1085, 200] on icon "button" at bounding box center [1091, 205] width 13 height 21
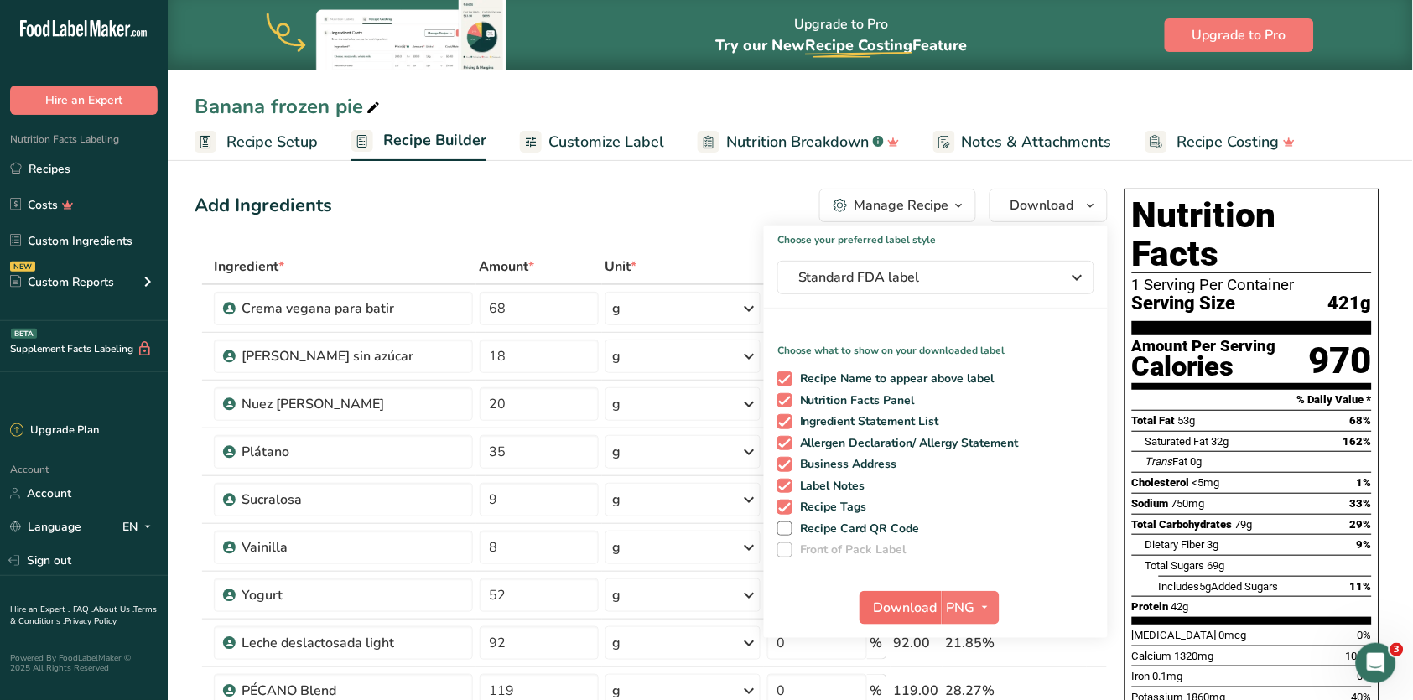
click at [918, 600] on span "Download" at bounding box center [906, 608] width 64 height 20
click at [1148, 390] on section "% Daily Value *" at bounding box center [1252, 400] width 240 height 20
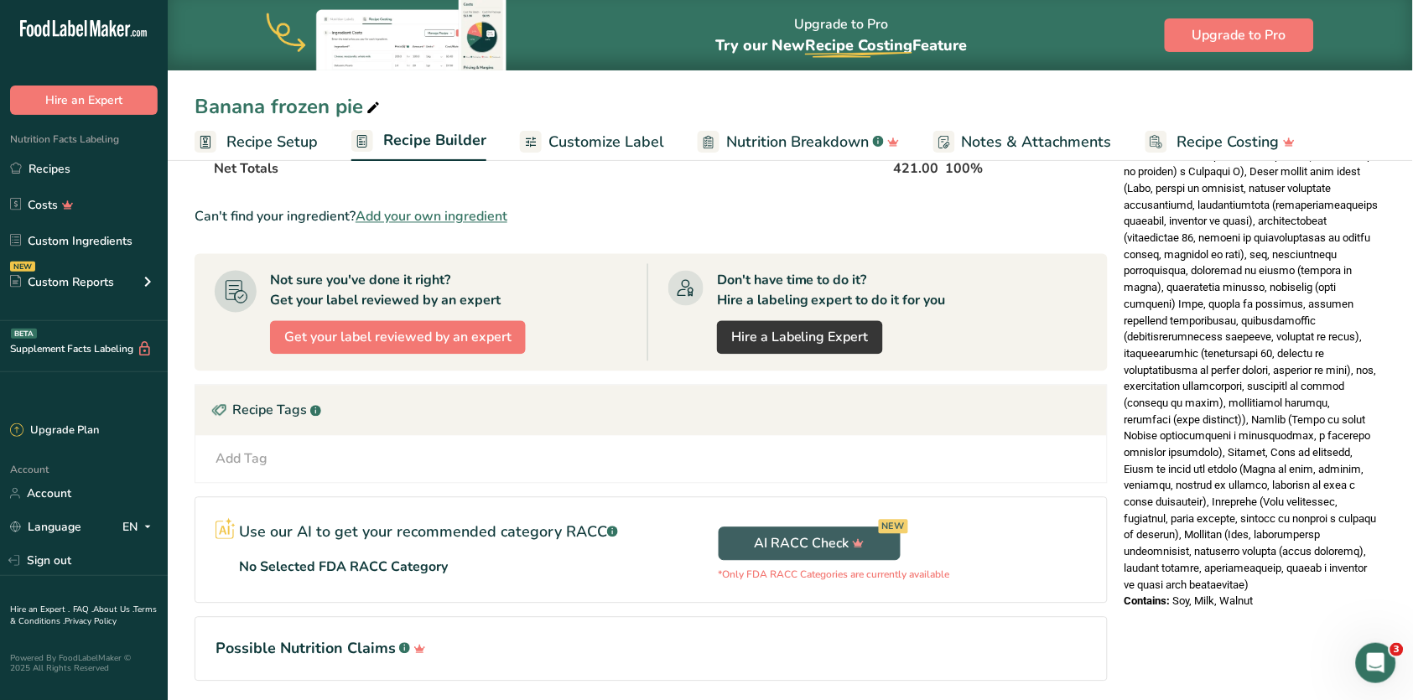
scroll to position [702, 0]
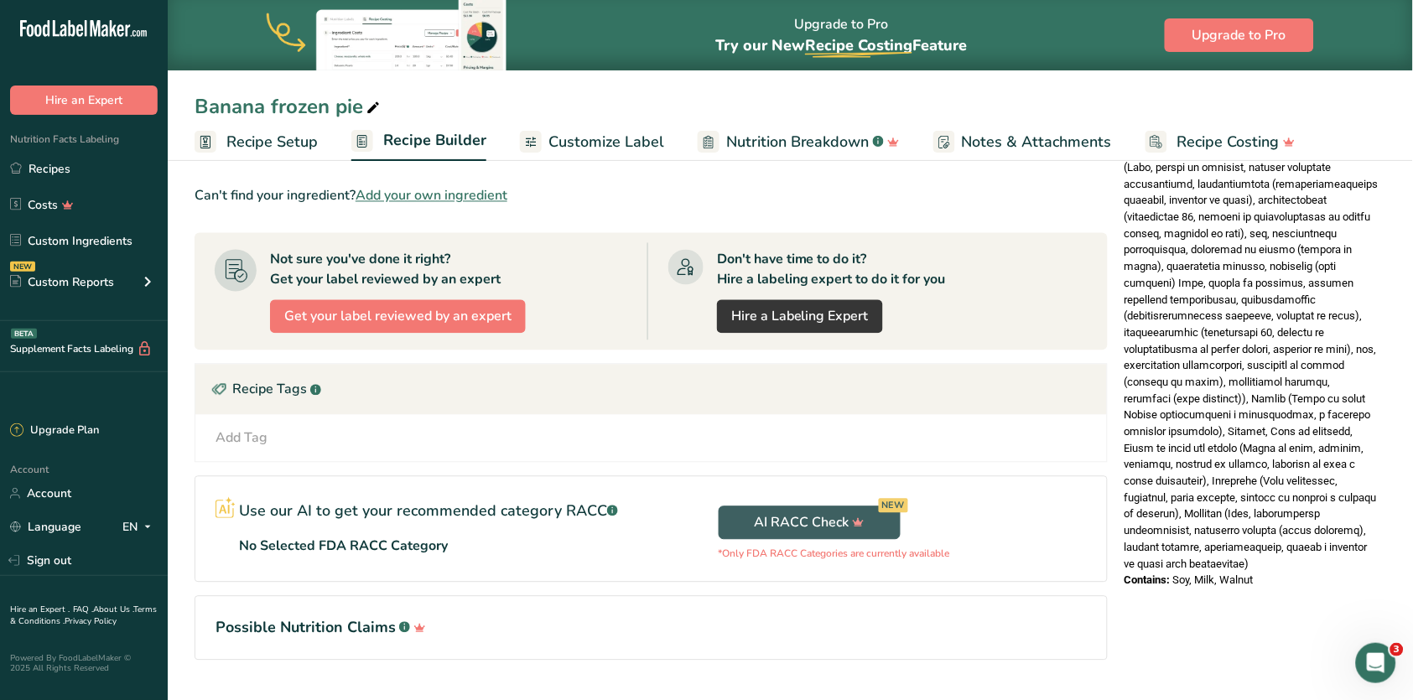
drag, startPoint x: 1188, startPoint y: 245, endPoint x: 1390, endPoint y: 476, distance: 307.3
click at [1390, 476] on section "Add Ingredients Manage Recipe Delete Recipe Duplicate Recipe Scale Recipe Save …" at bounding box center [791, 97] width 1246 height 1288
copy div "Loremip (Dolor sitametconse adipiscing, Elitsedd ei temp, Incidid u Laboreetd M…"
click at [71, 164] on link "Recipes" at bounding box center [84, 169] width 168 height 32
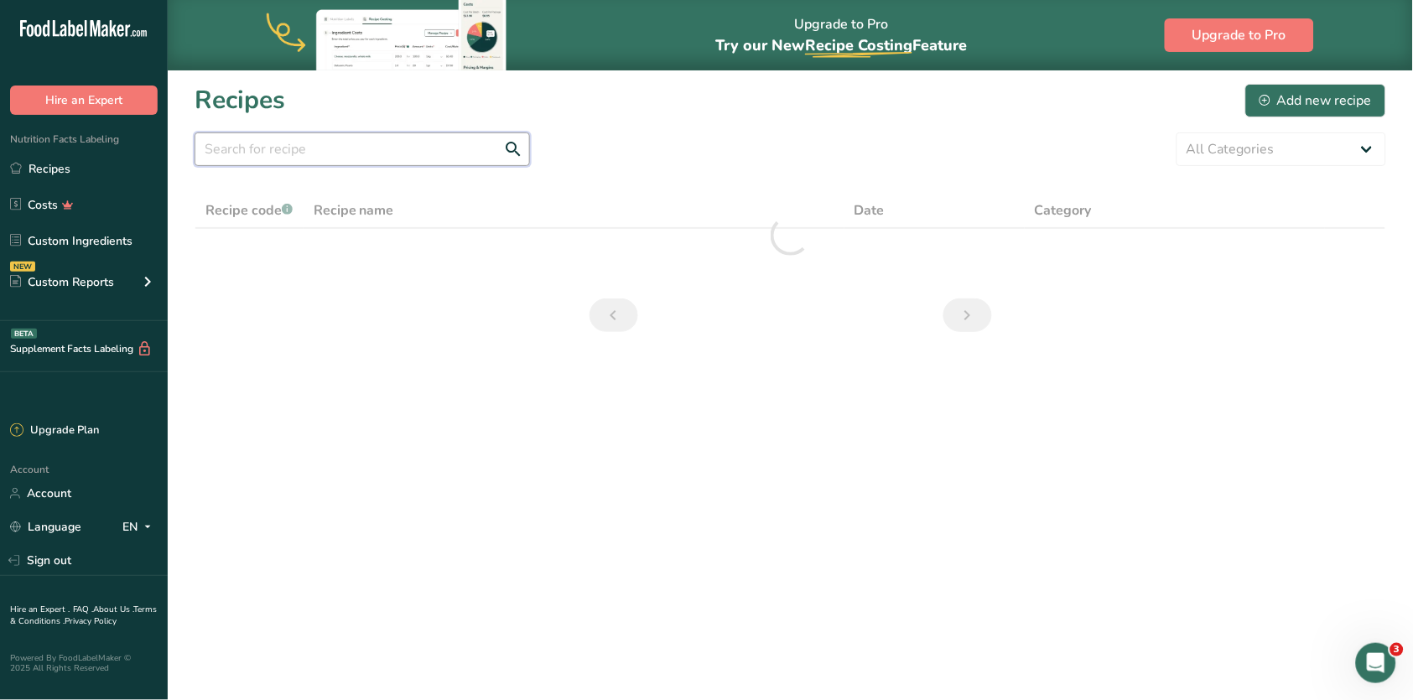
click at [427, 159] on input "text" at bounding box center [362, 150] width 335 height 34
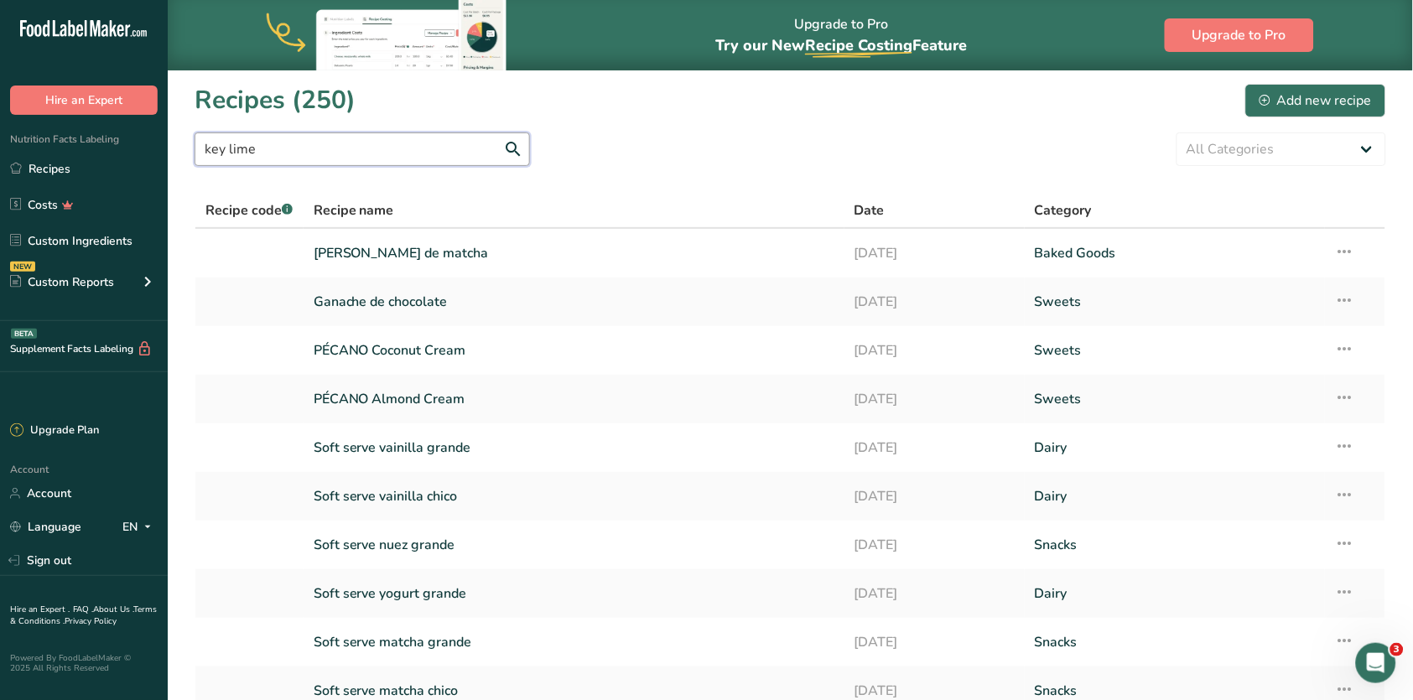
type input "key lime"
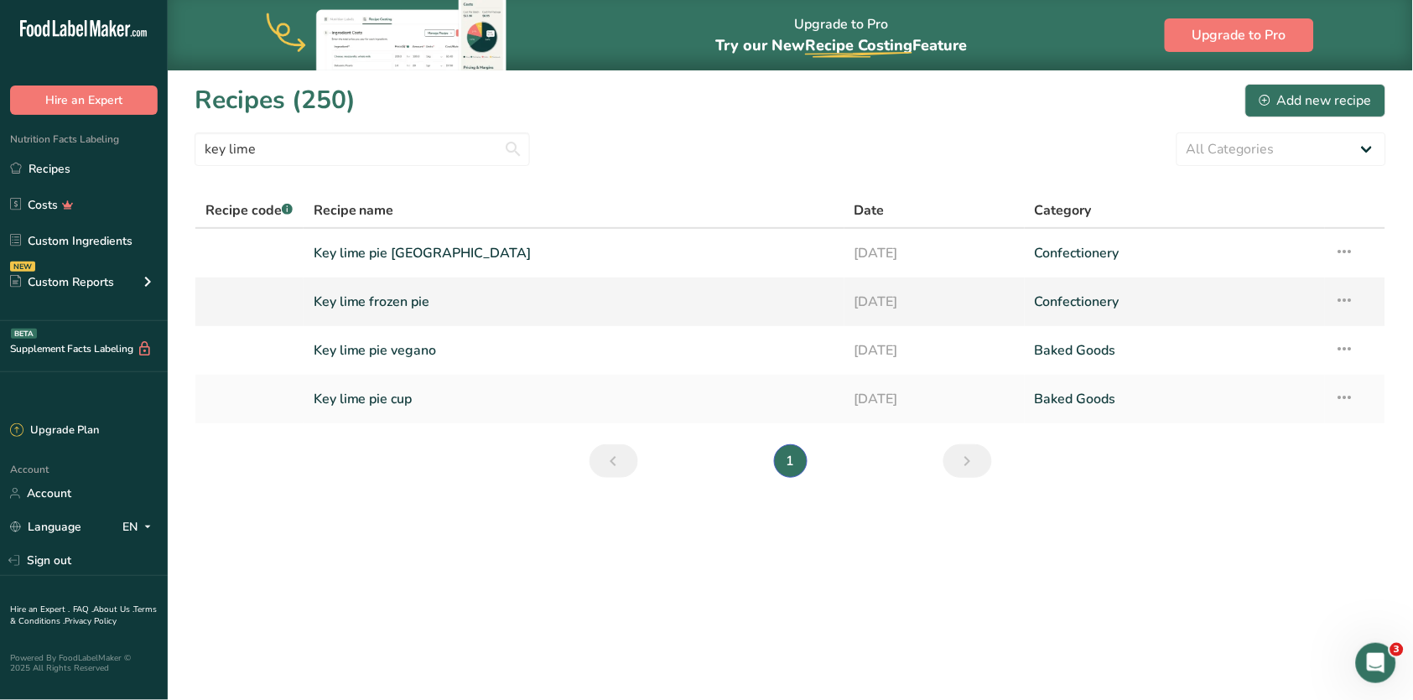
click at [410, 299] on link "Key lime frozen pie" at bounding box center [574, 301] width 521 height 35
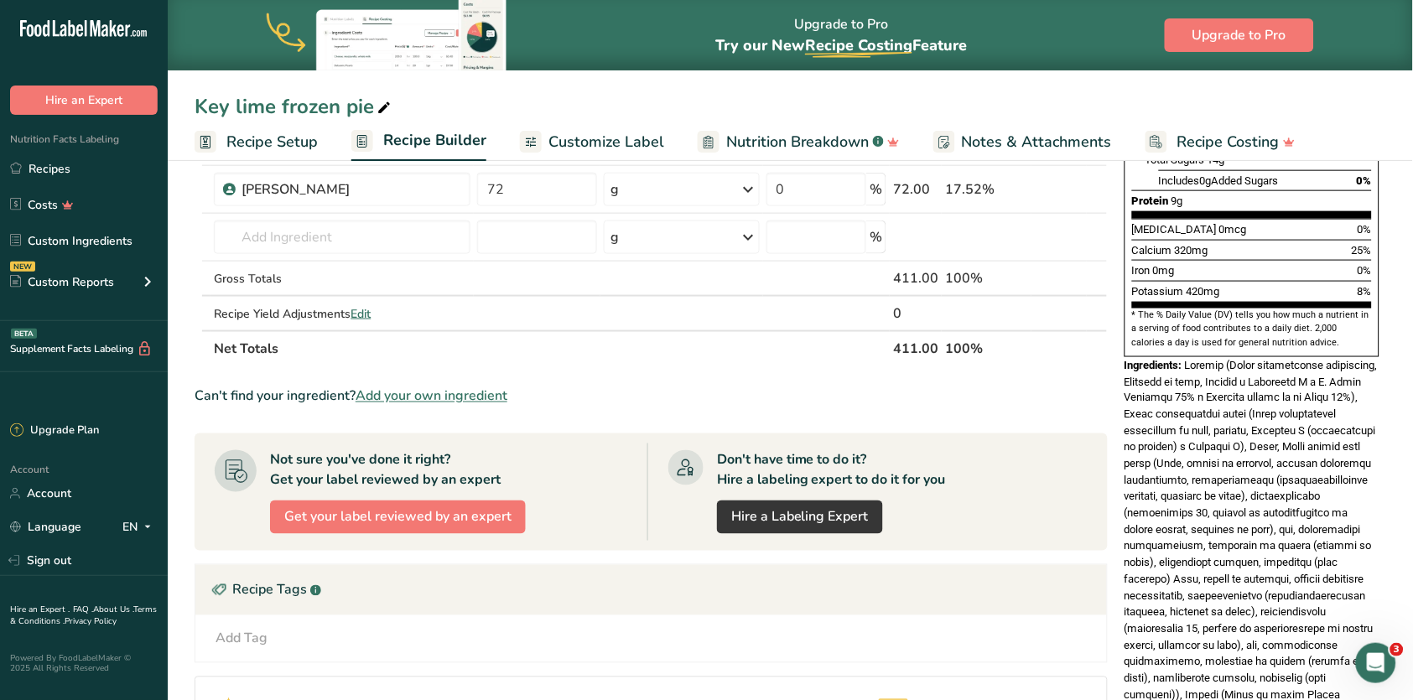
scroll to position [503, 0]
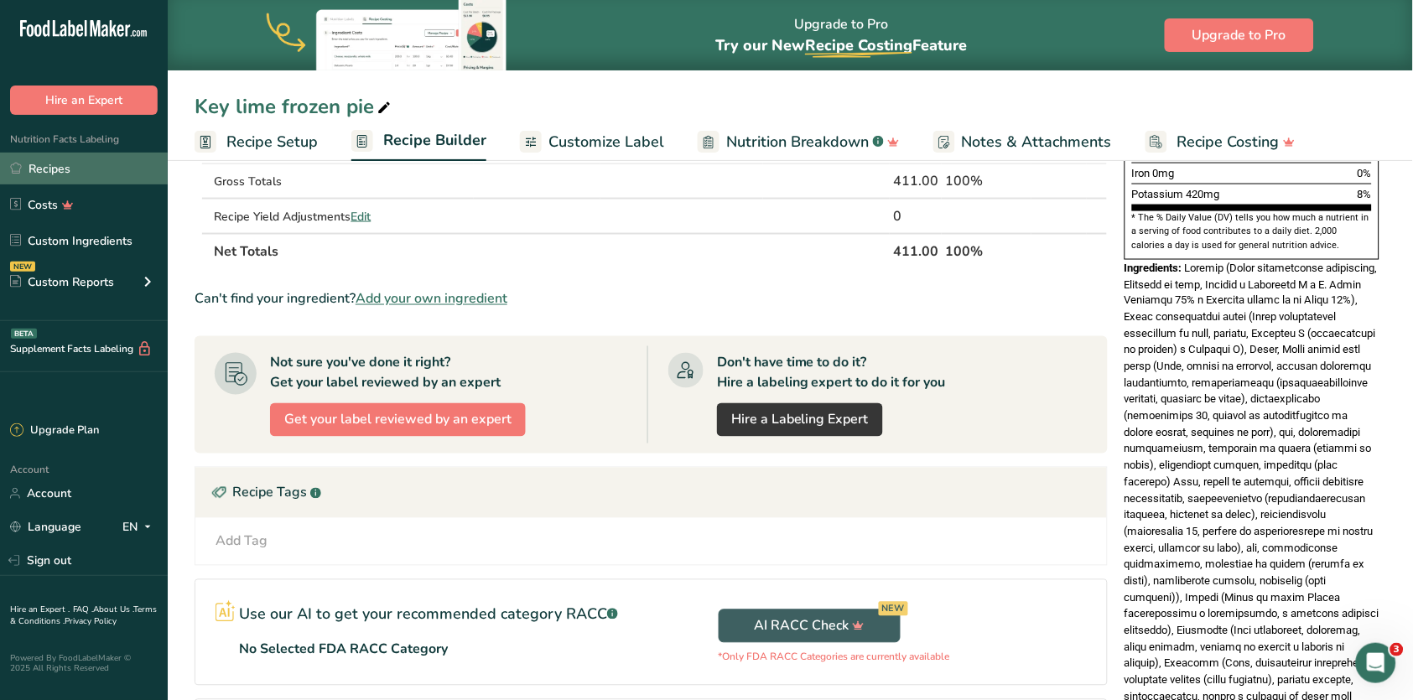
click at [96, 167] on link "Recipes" at bounding box center [84, 169] width 168 height 32
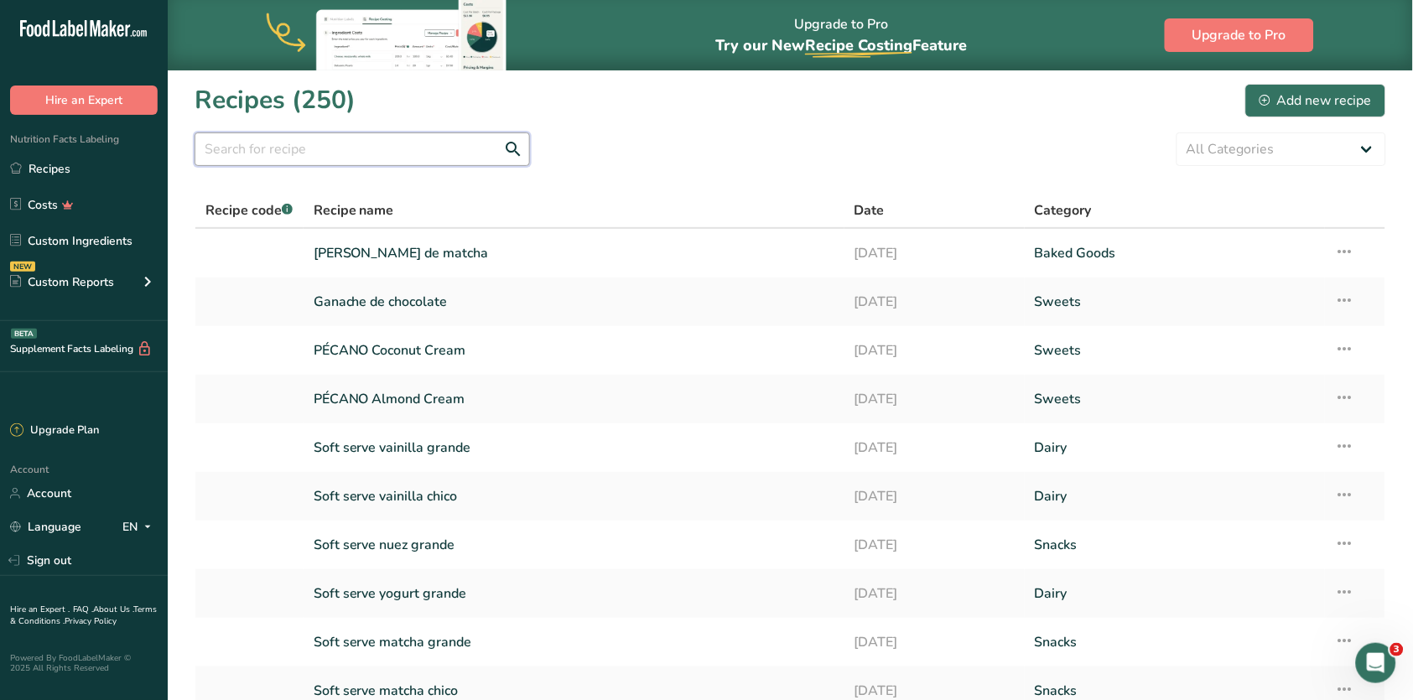
click at [403, 163] on input "text" at bounding box center [362, 150] width 335 height 34
type input "bagel"
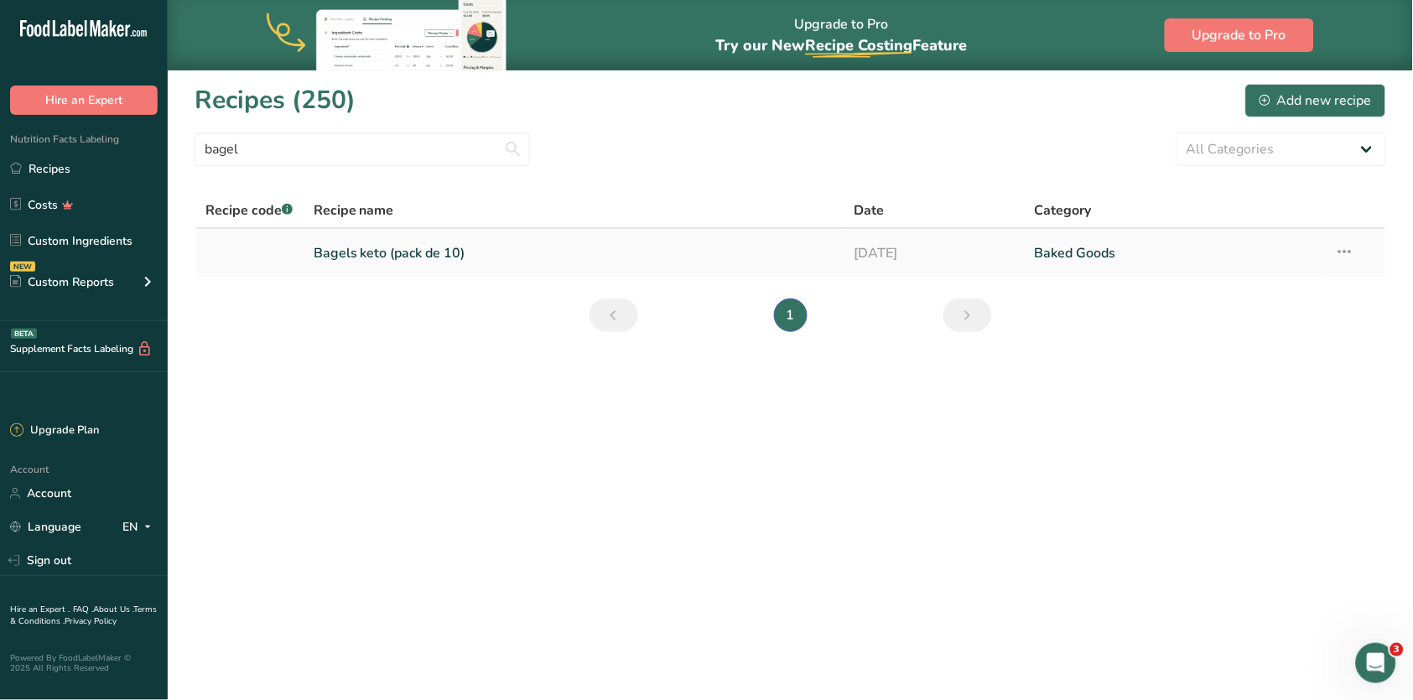
click at [445, 247] on link "Bagels keto (pack de 10)" at bounding box center [574, 253] width 521 height 35
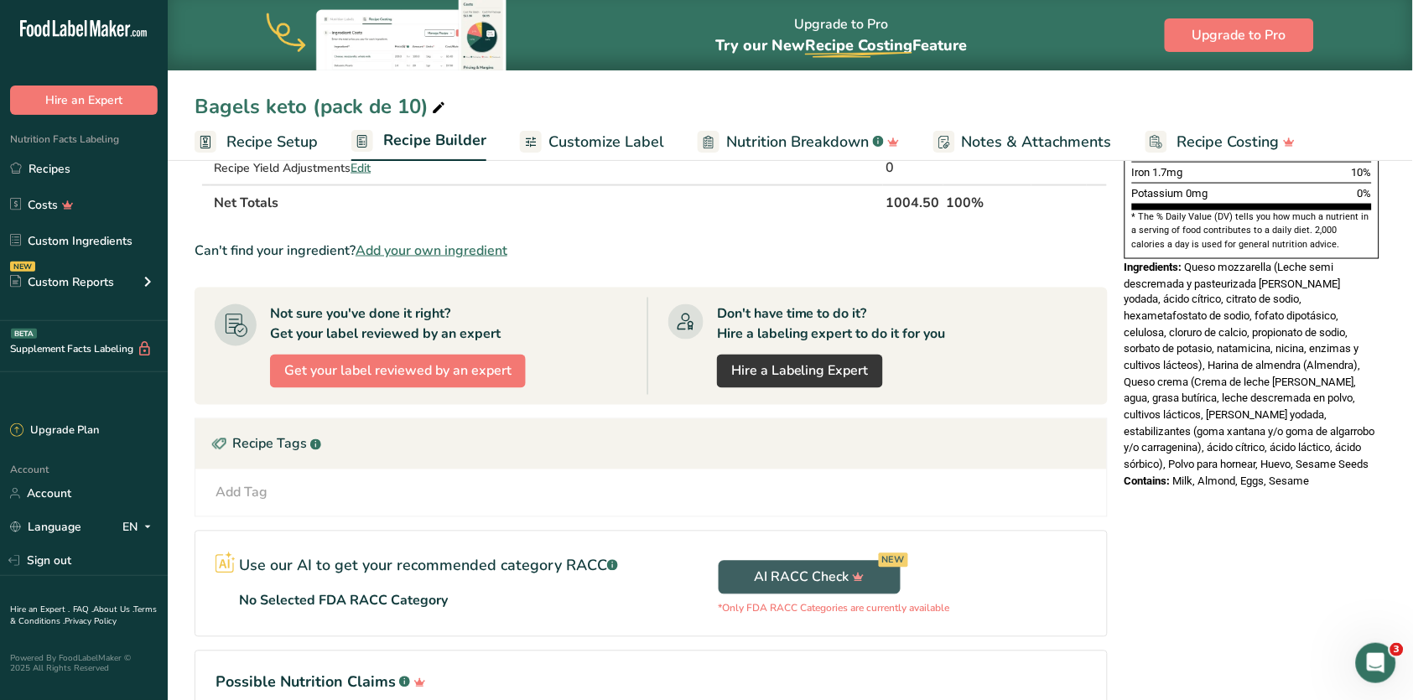
scroll to position [521, 0]
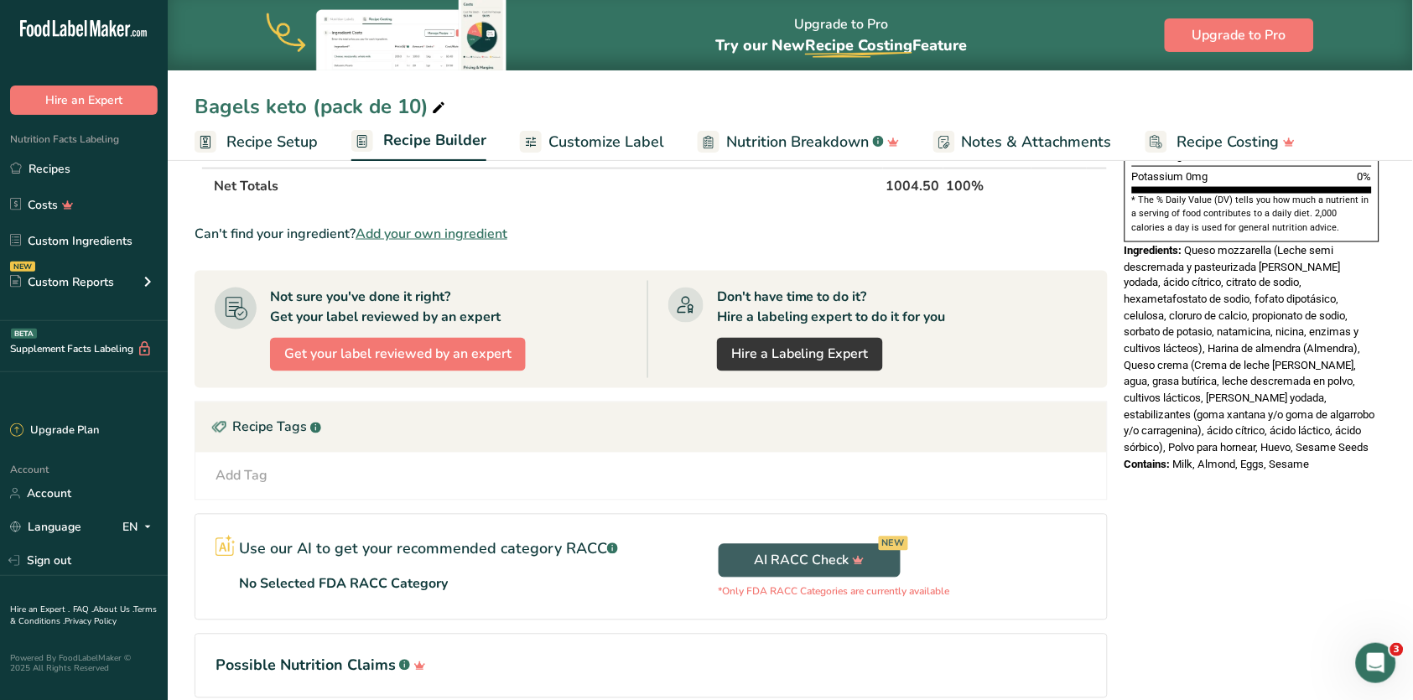
drag, startPoint x: 1189, startPoint y: 194, endPoint x: 1207, endPoint y: 383, distance: 190.4
click at [1207, 383] on div "Ingredients: Queso mozzarella (Leche semi descremada y pasteurizada [PERSON_NAM…" at bounding box center [1252, 349] width 255 height 215
copy div "Queso mozzarella (Leche semi descremada y pasteurizada [PERSON_NAME] yodada, ác…"
click at [54, 159] on link "Recipes" at bounding box center [84, 169] width 168 height 32
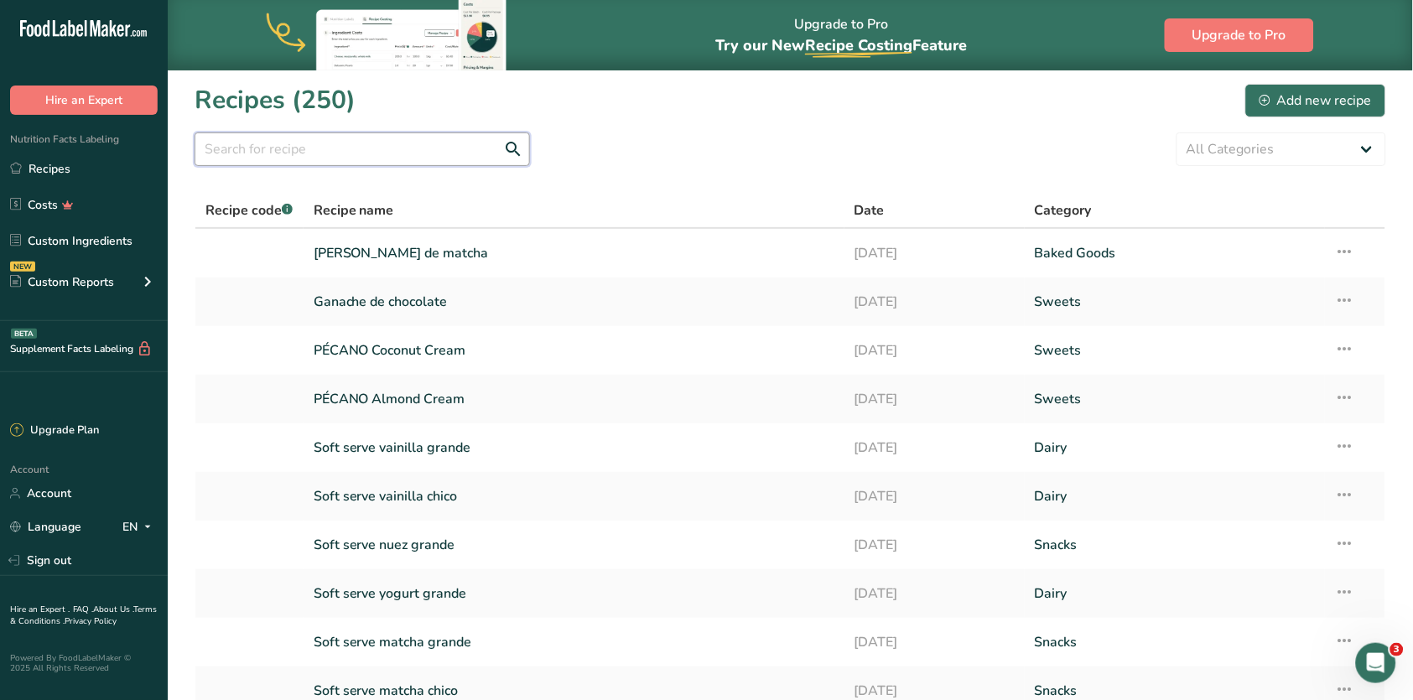
click at [286, 143] on input "text" at bounding box center [362, 150] width 335 height 34
type input "bagel"
